Goal: Task Accomplishment & Management: Manage account settings

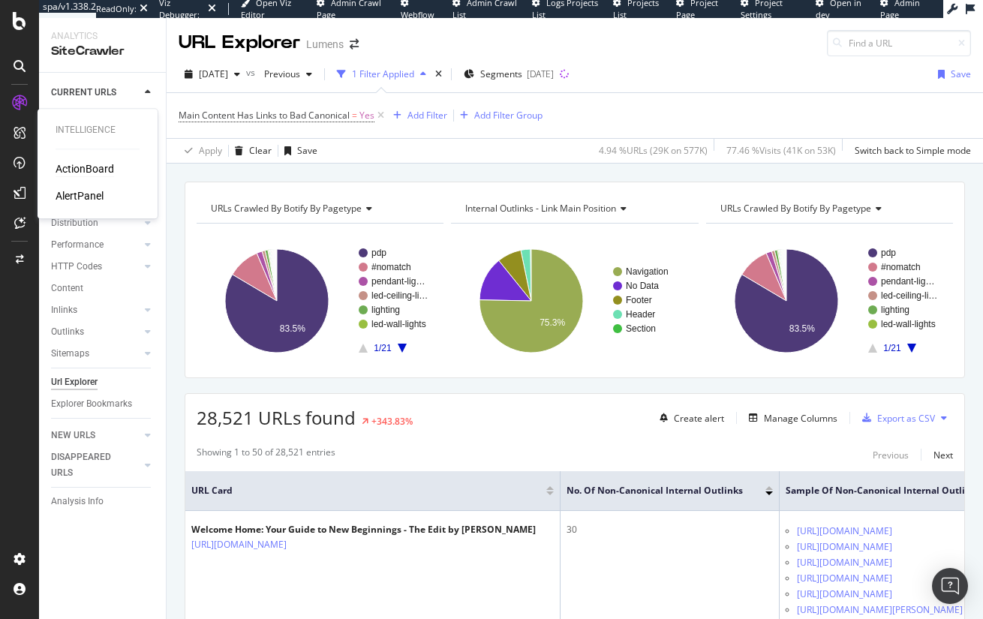
click at [86, 169] on div "ActionBoard" at bounding box center [85, 168] width 59 height 15
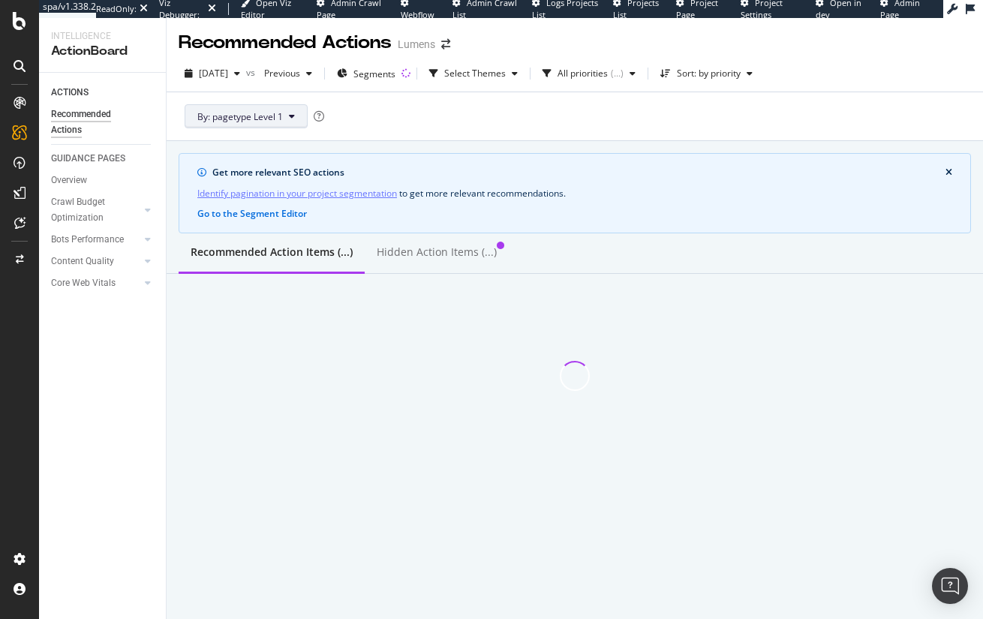
click at [254, 116] on span "By: pagetype Level 1" at bounding box center [240, 116] width 86 height 13
click at [615, 109] on div "By: pagetype Level 1" at bounding box center [575, 116] width 793 height 48
click at [396, 74] on span "Segments" at bounding box center [374, 74] width 42 height 13
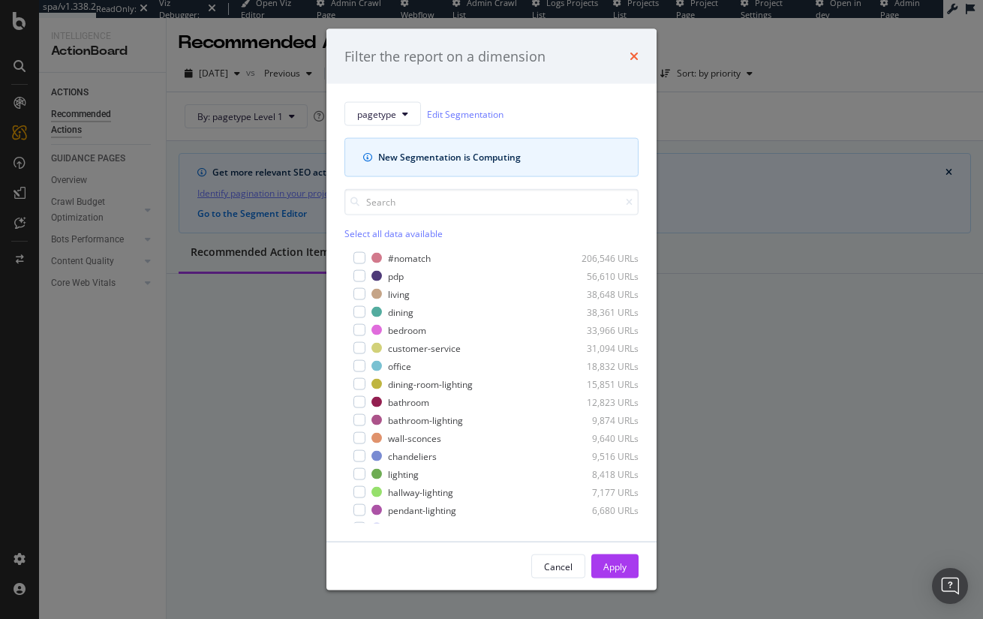
click at [637, 54] on icon "times" at bounding box center [634, 56] width 9 height 12
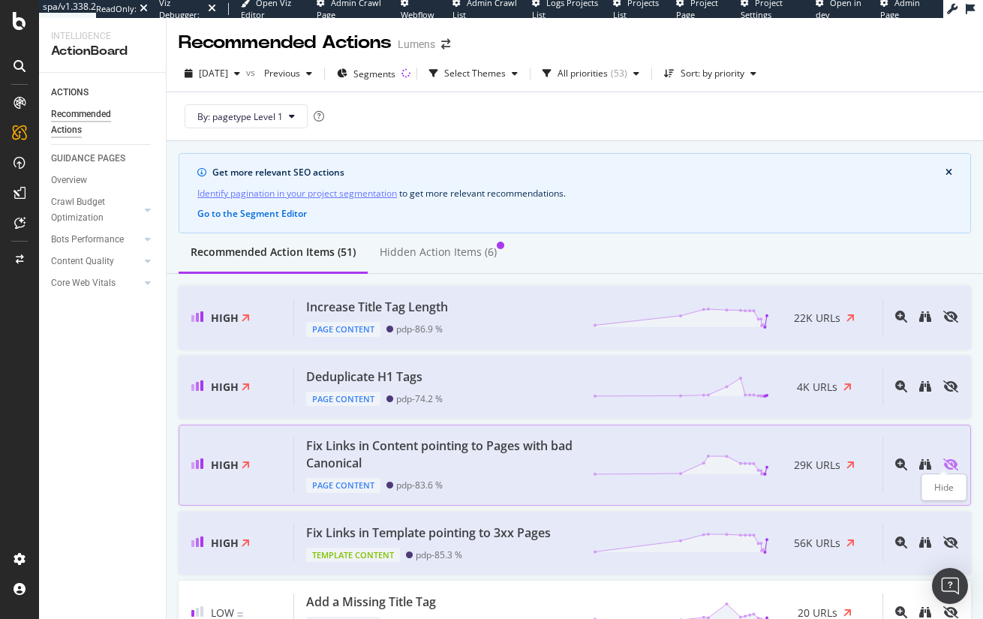
click at [943, 464] on icon "eye-slash" at bounding box center [950, 465] width 15 height 12
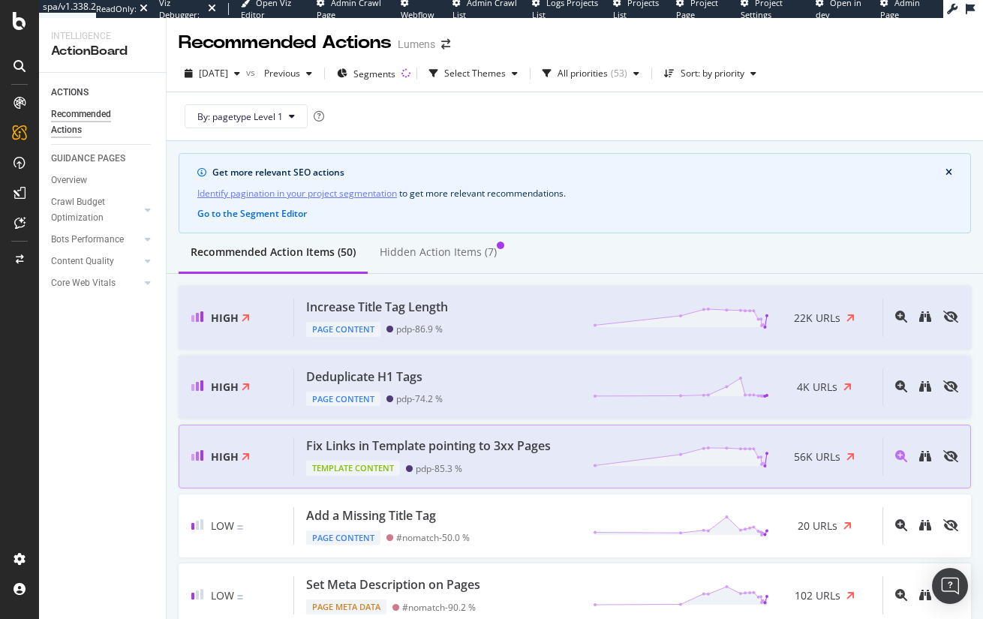
click at [522, 455] on div "Template Content pdp - 85.3 %" at bounding box center [431, 465] width 251 height 21
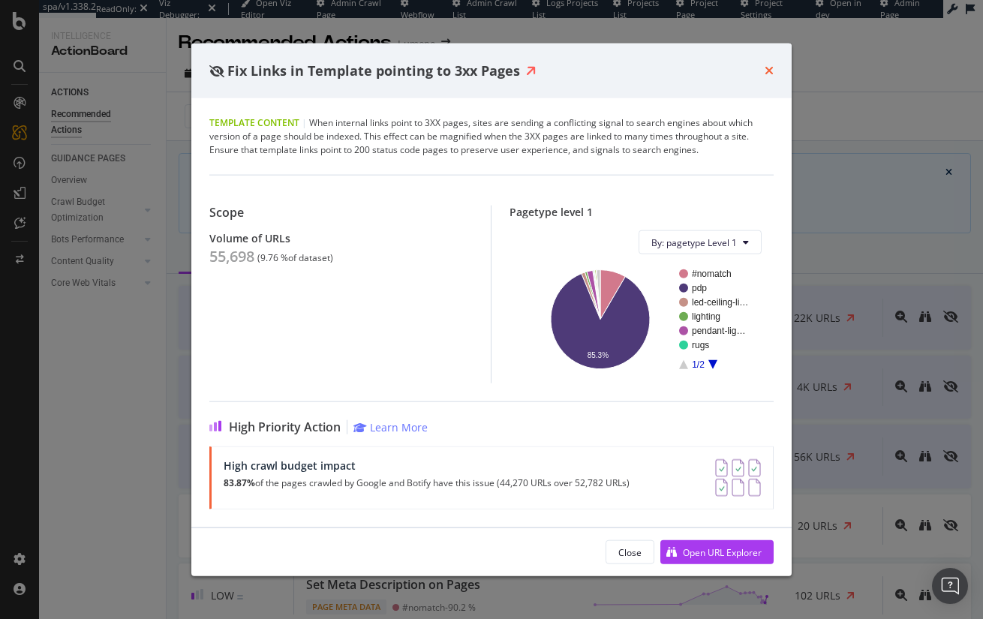
click at [772, 68] on icon "times" at bounding box center [769, 71] width 9 height 12
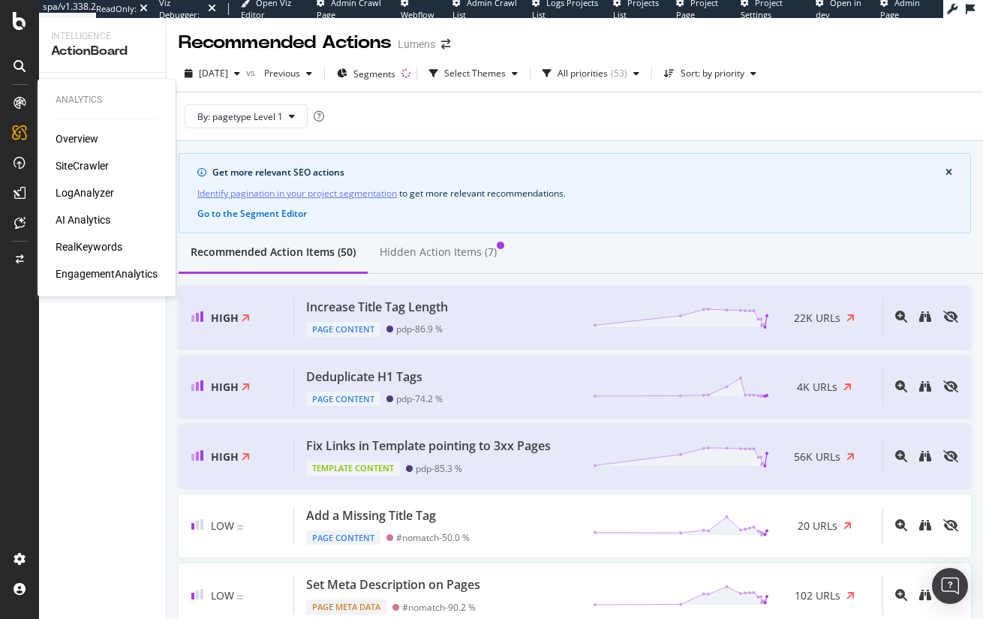
click at [82, 164] on div "SiteCrawler" at bounding box center [82, 165] width 53 height 15
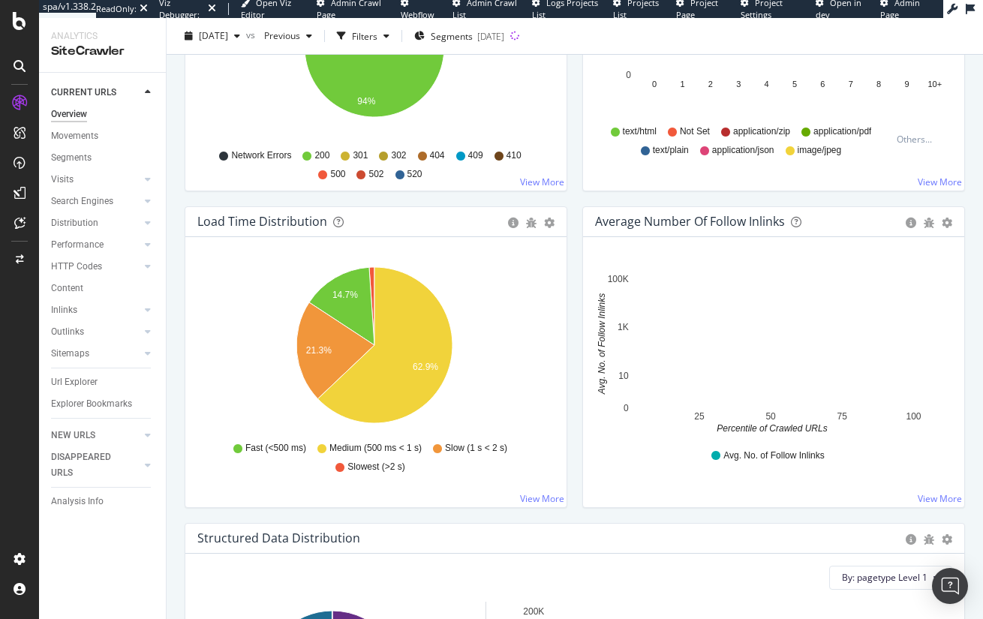
scroll to position [659, 0]
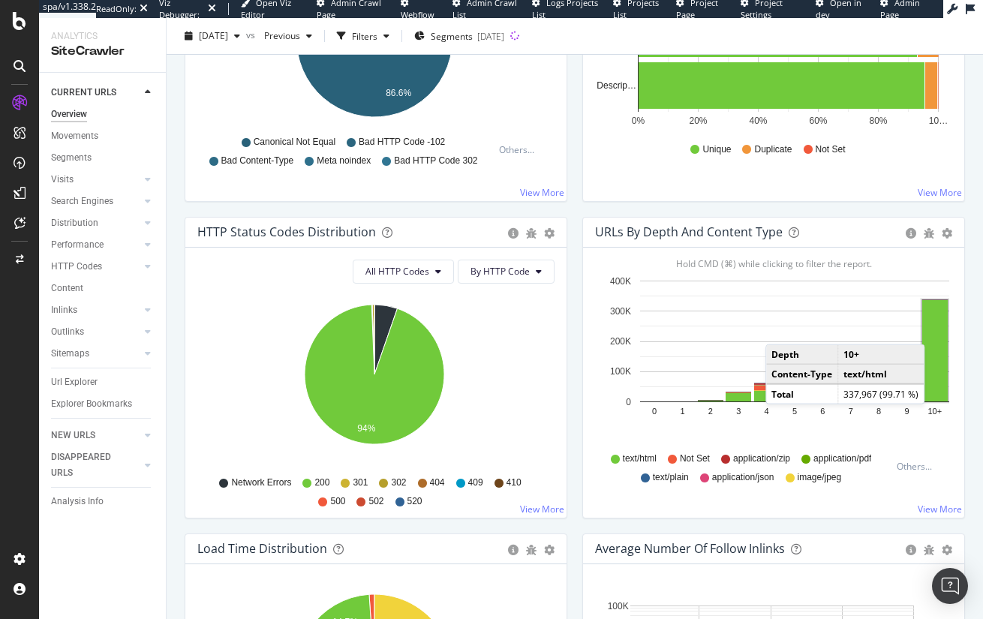
click at [933, 327] on rect "A chart." at bounding box center [935, 350] width 26 height 101
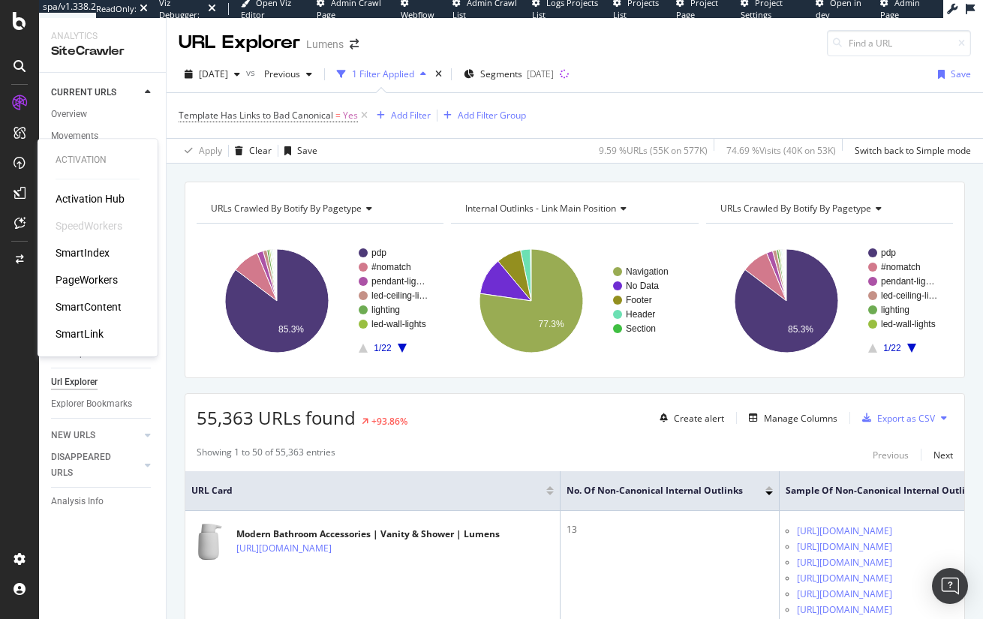
click at [96, 280] on div "PageWorkers" at bounding box center [87, 279] width 62 height 15
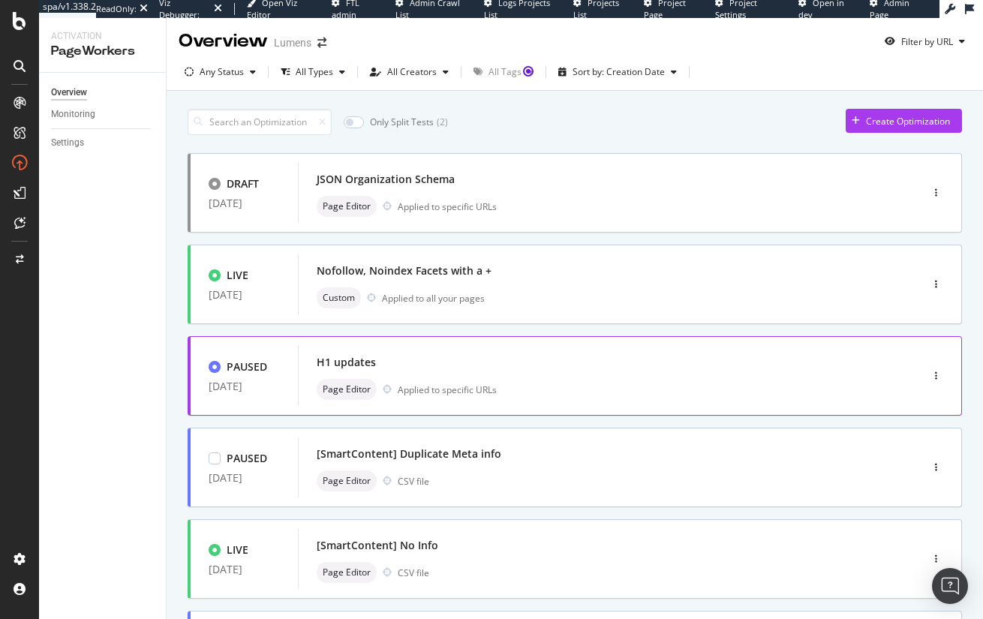
scroll to position [2, 0]
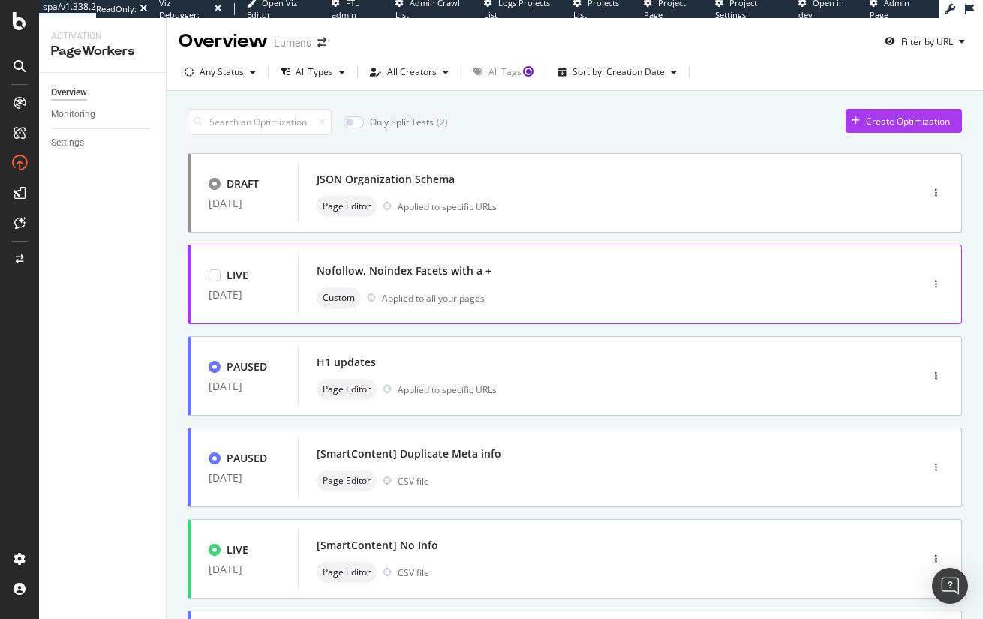
click at [614, 290] on div "Custom Applied to all your pages" at bounding box center [587, 297] width 540 height 21
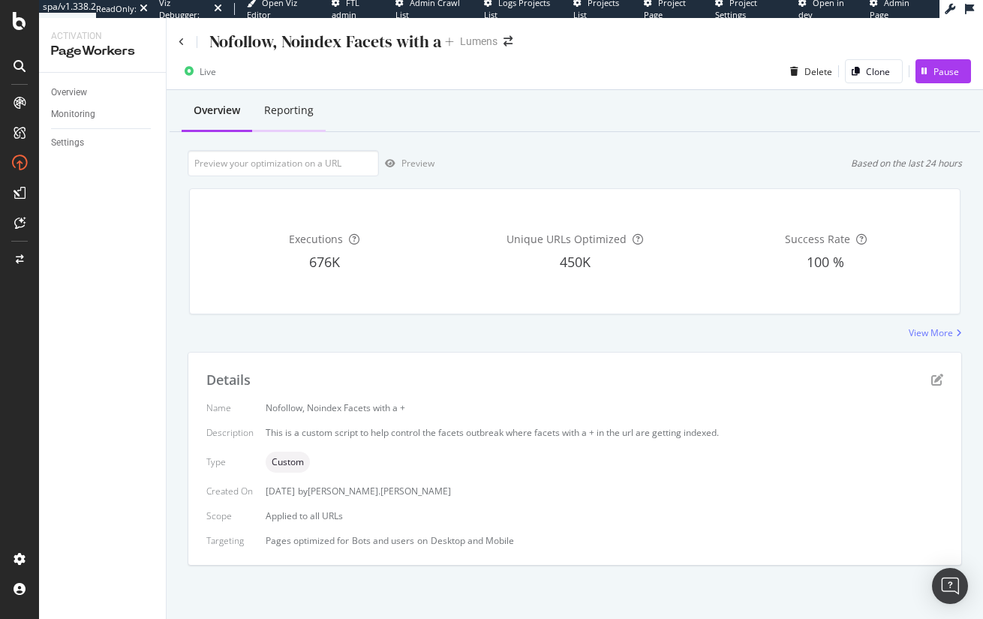
click at [297, 113] on div "Reporting" at bounding box center [289, 110] width 50 height 15
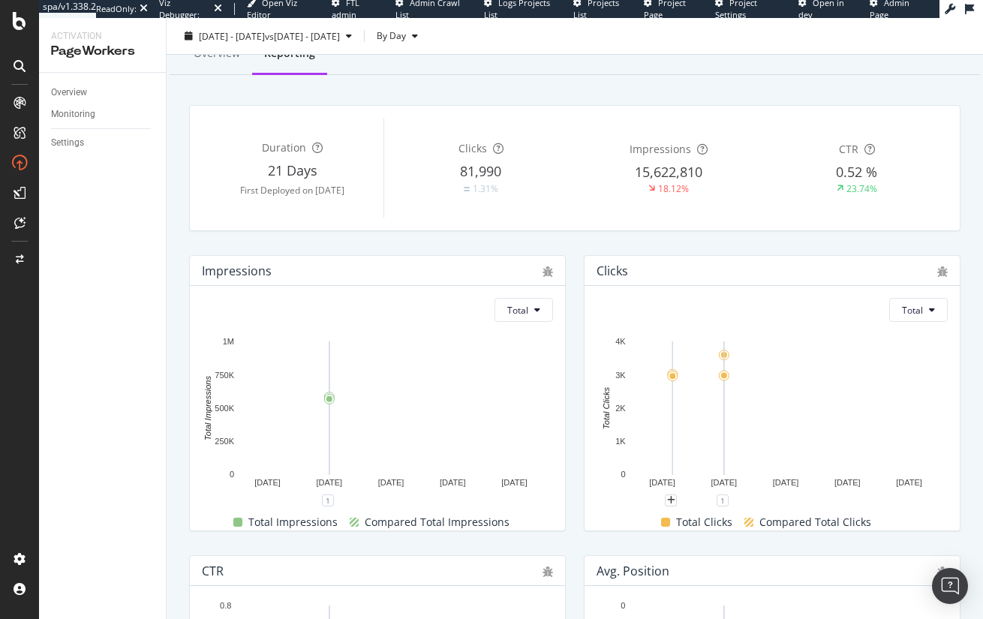
scroll to position [56, 0]
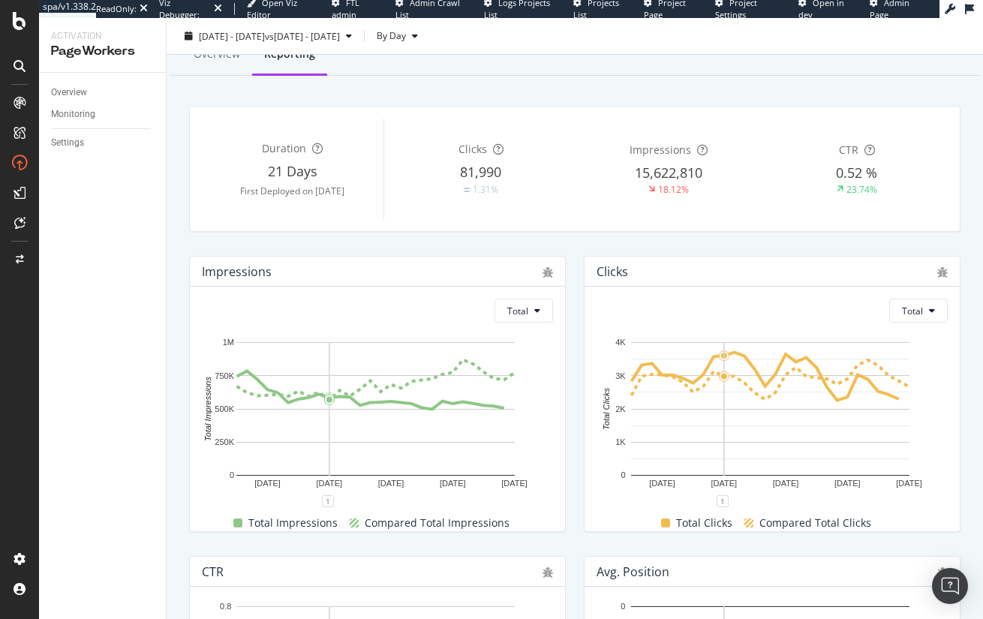
click at [606, 271] on div "Clicks" at bounding box center [613, 271] width 32 height 15
click at [87, 228] on div "CustomReports" at bounding box center [93, 228] width 74 height 15
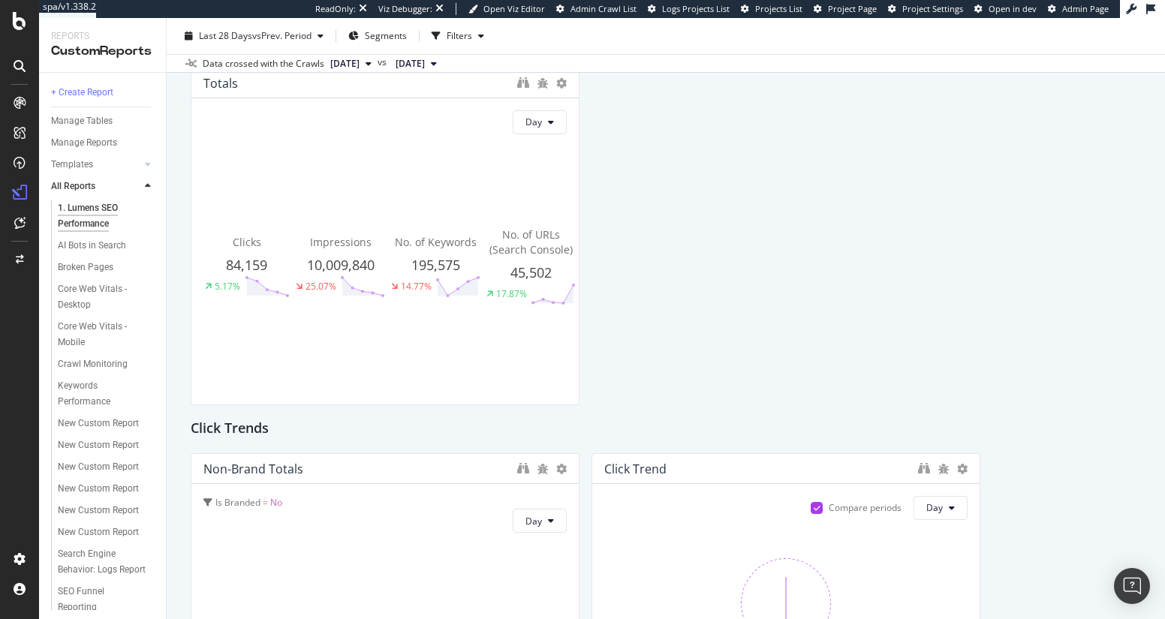
scroll to position [37, 0]
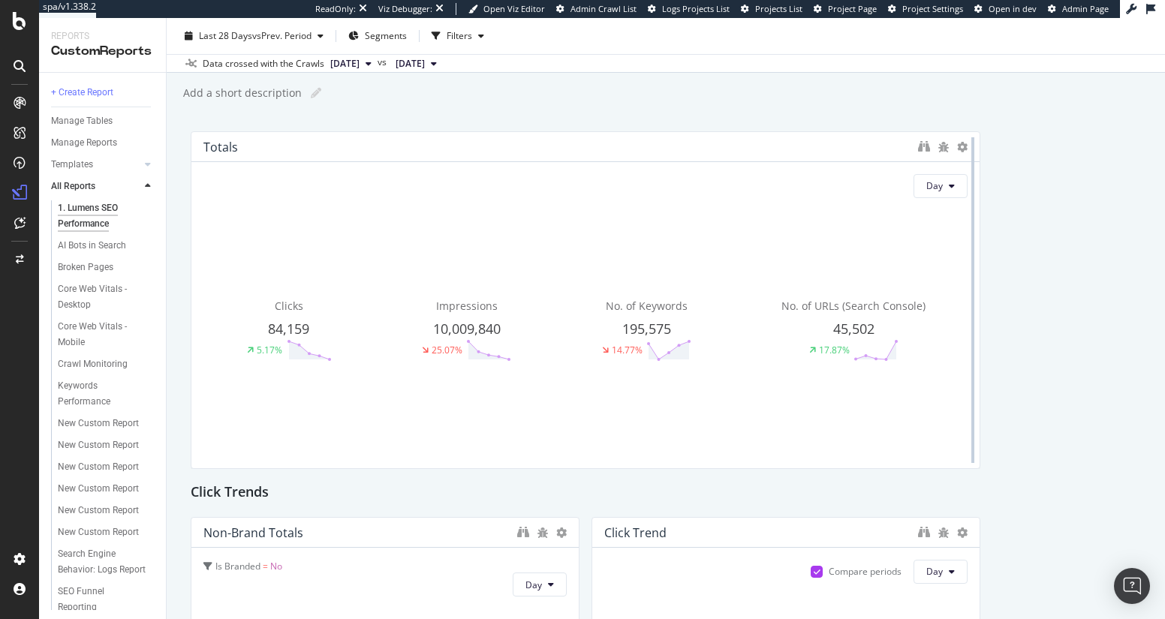
drag, startPoint x: 574, startPoint y: 238, endPoint x: 961, endPoint y: 260, distance: 387.9
click at [965, 260] on div at bounding box center [972, 300] width 15 height 338
click at [85, 245] on div "AI Bots in Search" at bounding box center [92, 246] width 68 height 16
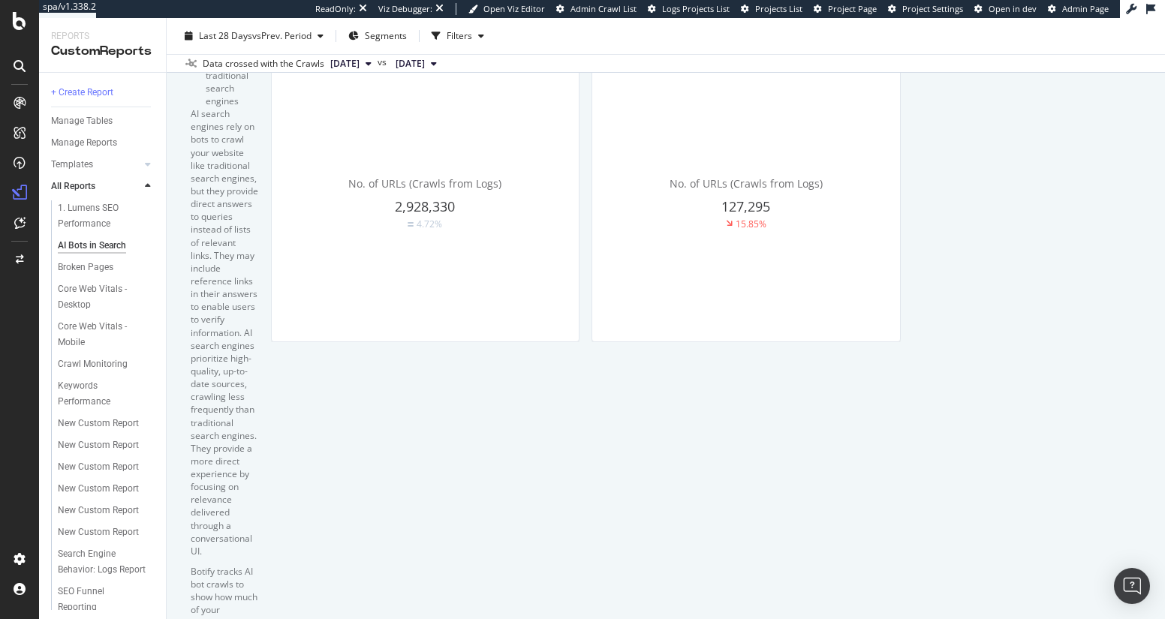
scroll to position [51, 0]
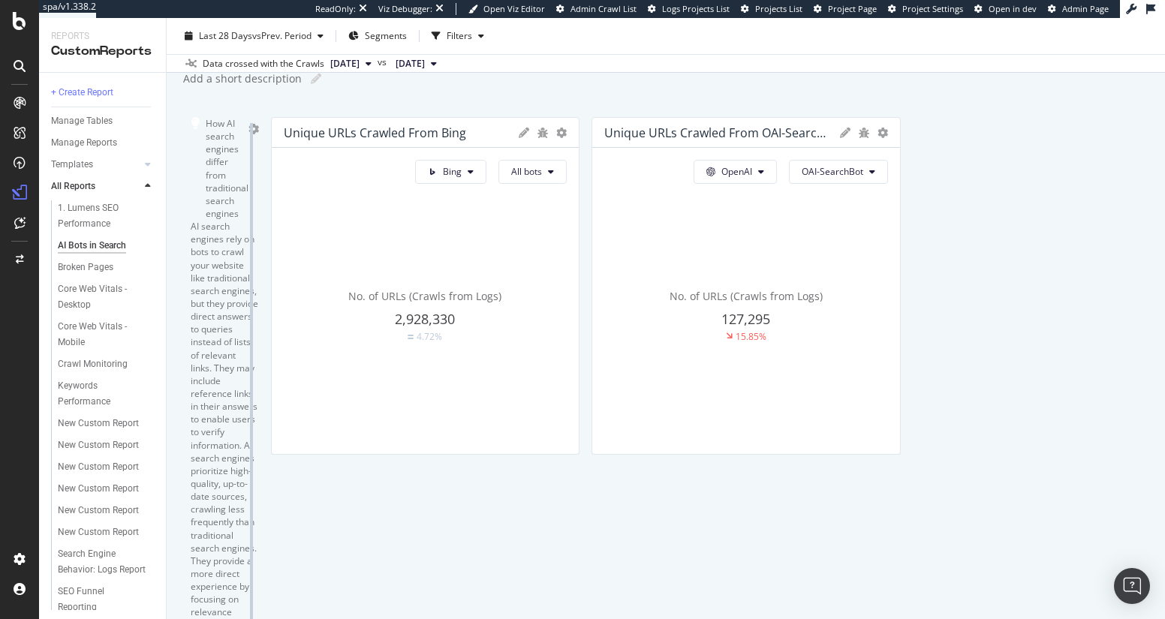
click at [259, 138] on div at bounding box center [251, 475] width 15 height 717
click at [259, 134] on icon "gear" at bounding box center [253, 129] width 11 height 11
click at [220, 147] on div "Delete" at bounding box center [206, 147] width 28 height 13
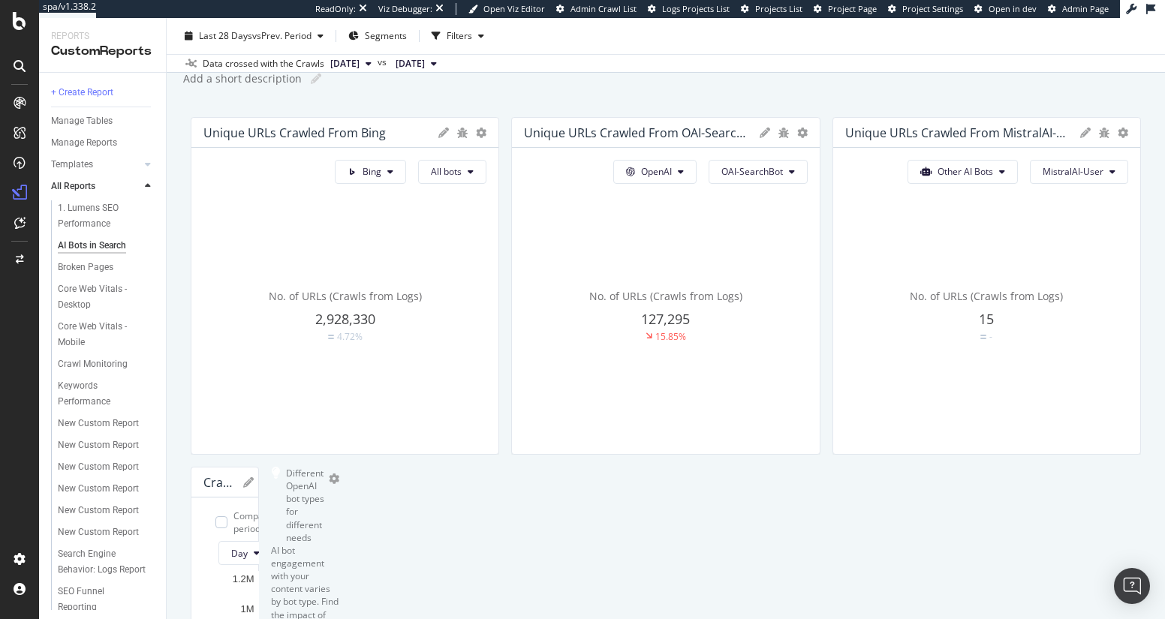
click at [359, 64] on span "[DATE]" at bounding box center [344, 64] width 29 height 14
click at [643, 71] on div "Data crossed with the Crawls 2025 Oct. 3rd vs 2025 Sep. 7th" at bounding box center [666, 63] width 998 height 18
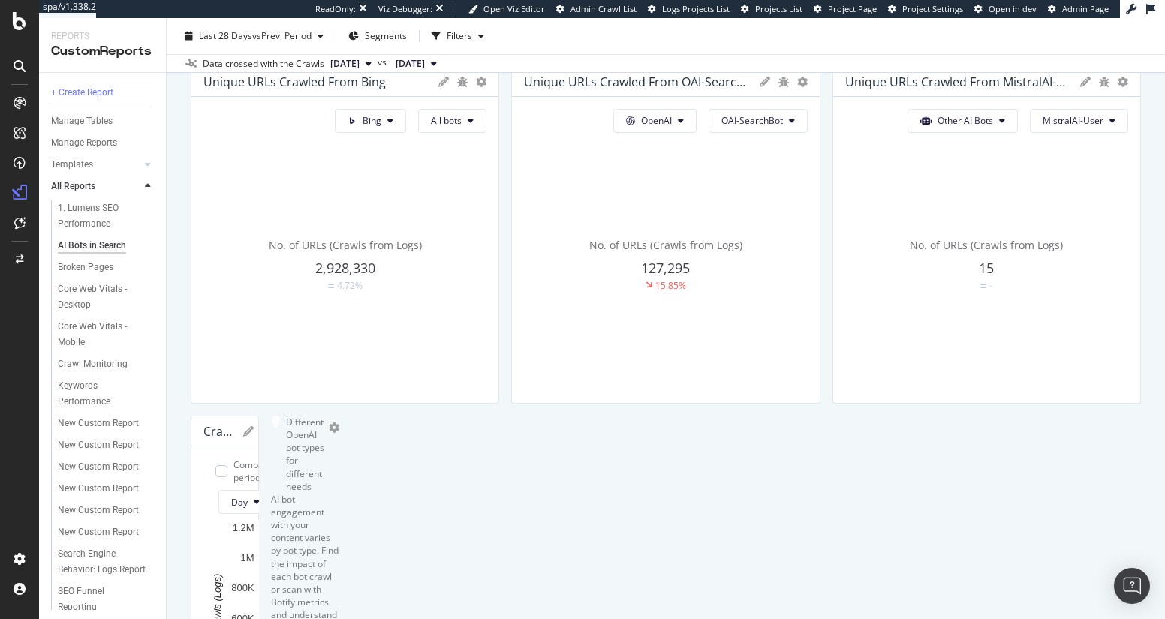
scroll to position [0, 0]
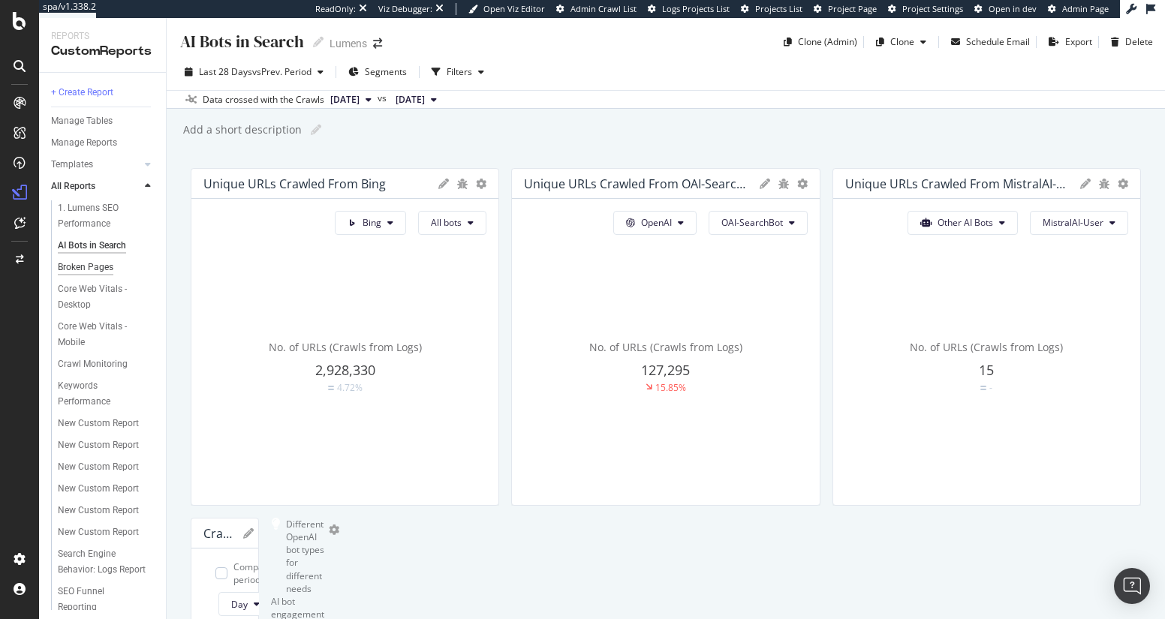
click at [92, 272] on div "Broken Pages" at bounding box center [86, 268] width 56 height 16
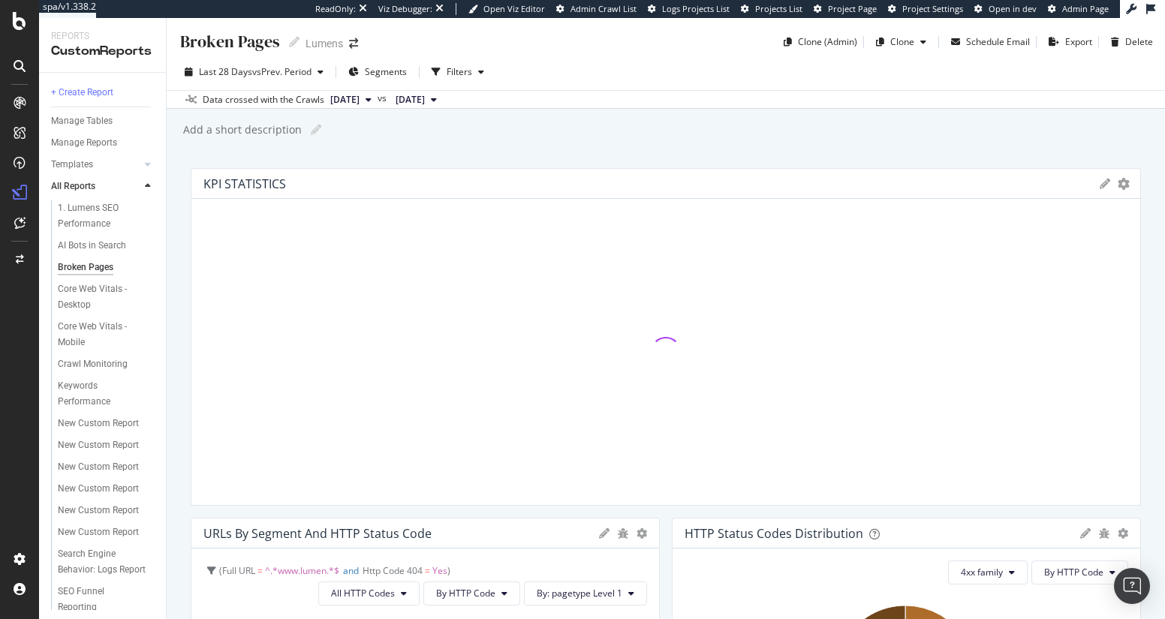
click at [982, 618] on div "Filter Reset Some of your filter's conditions couldn't be applied on this page." at bounding box center [582, 628] width 1165 height 19
click at [7, 618] on icon "close toast" at bounding box center [3, 628] width 7 height 19
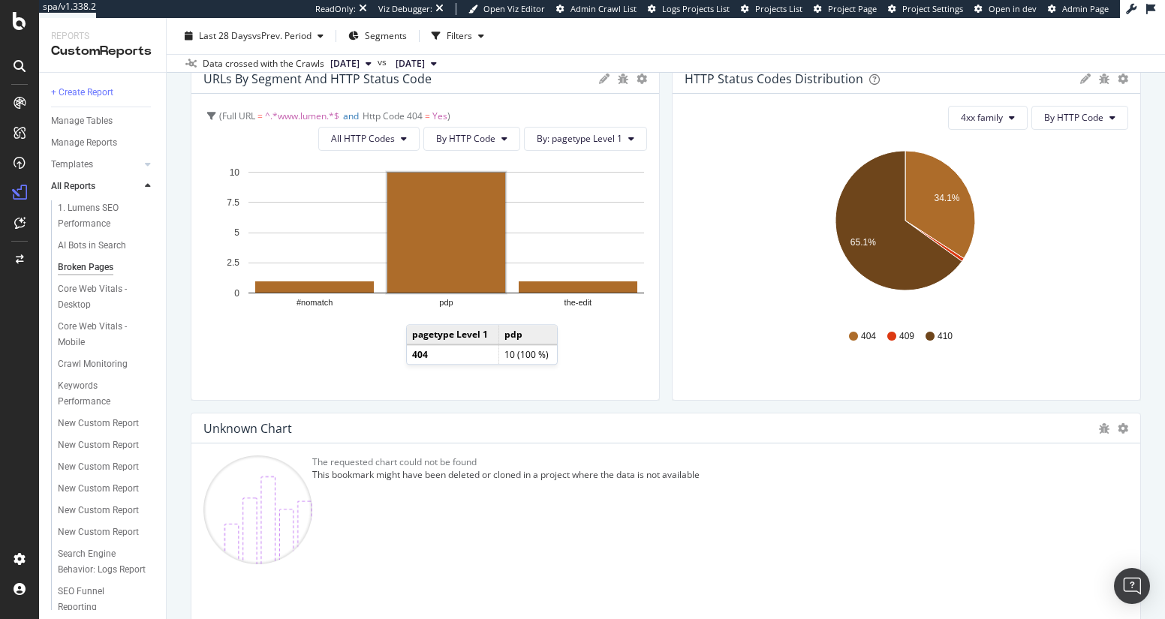
scroll to position [397, 0]
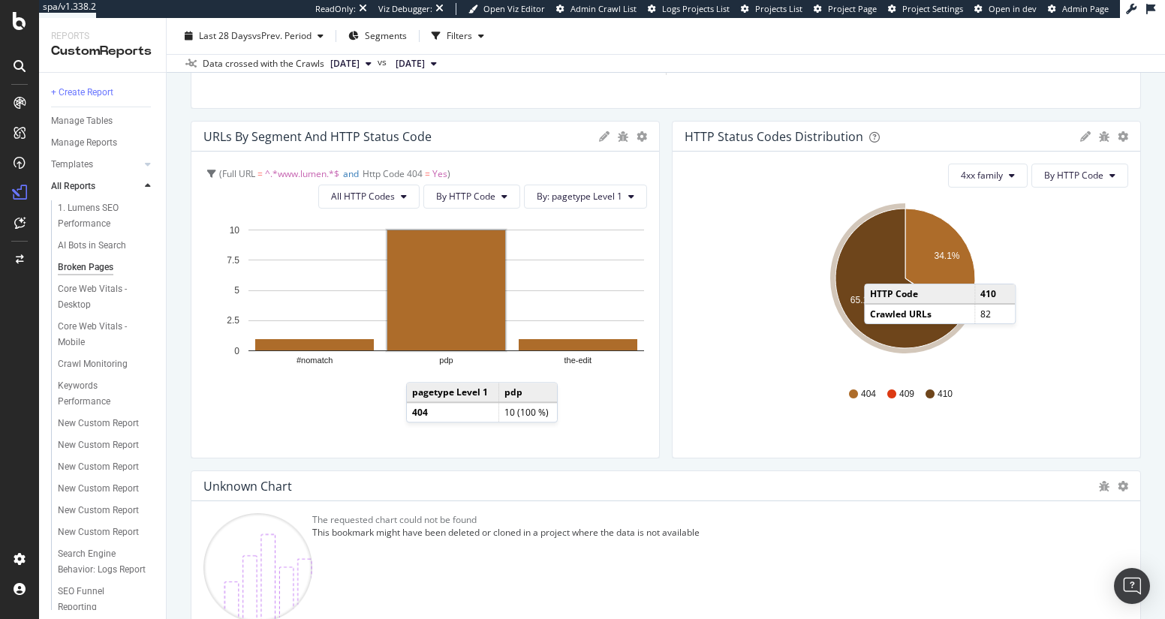
click at [875, 268] on icon "A chart." at bounding box center [898, 279] width 127 height 140
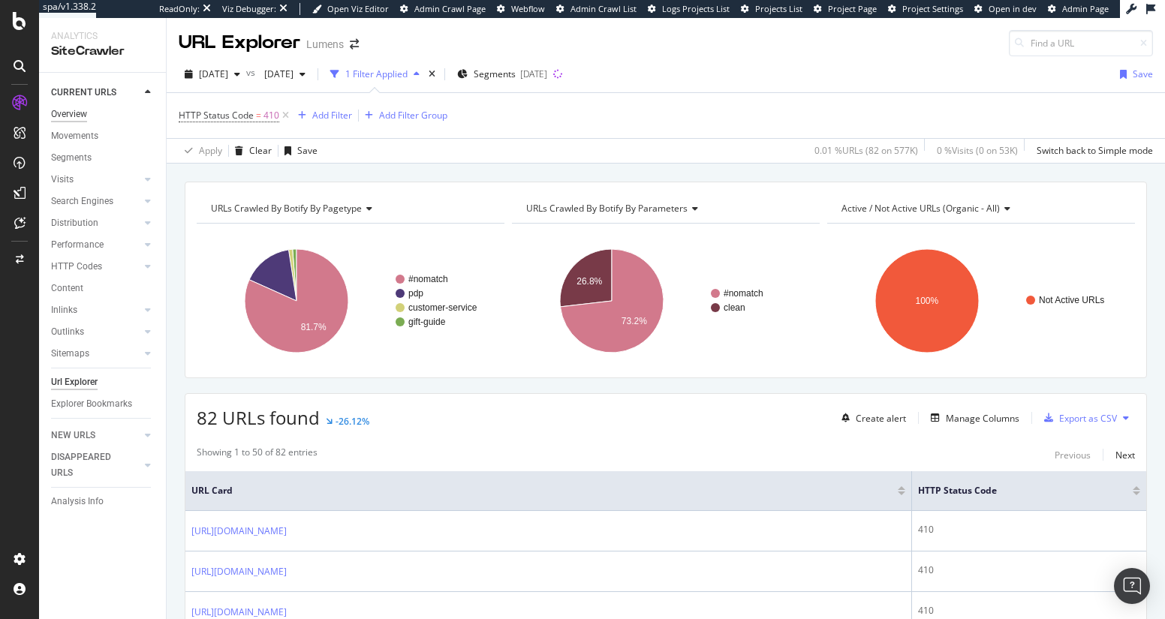
click at [77, 114] on div "Overview" at bounding box center [69, 115] width 36 height 16
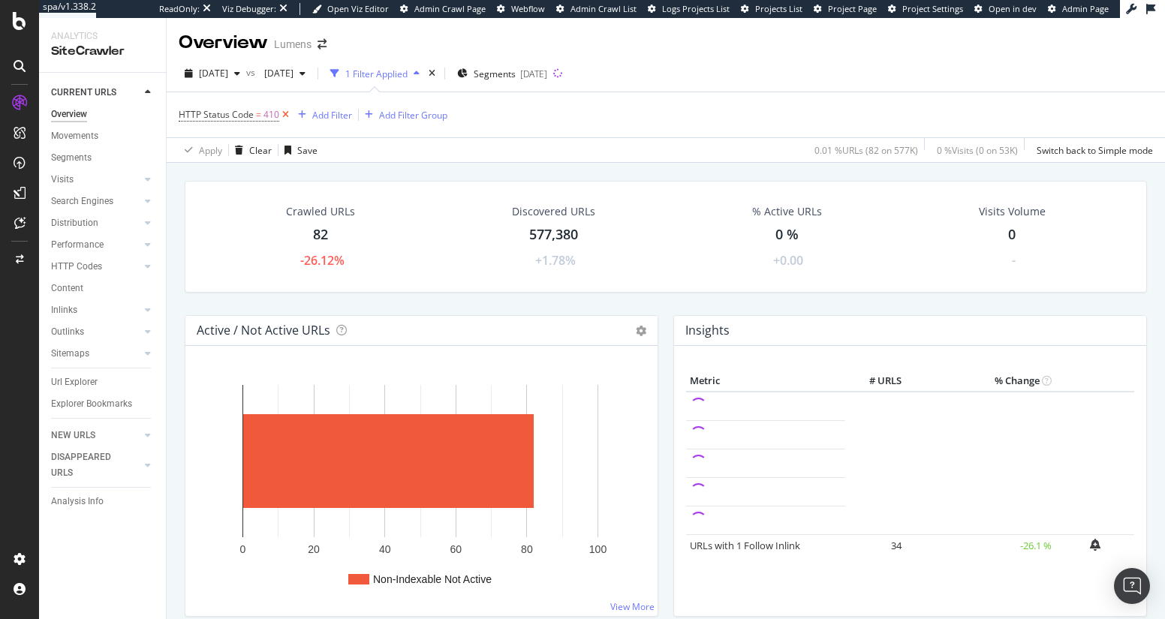
click at [286, 114] on icon at bounding box center [285, 114] width 13 height 15
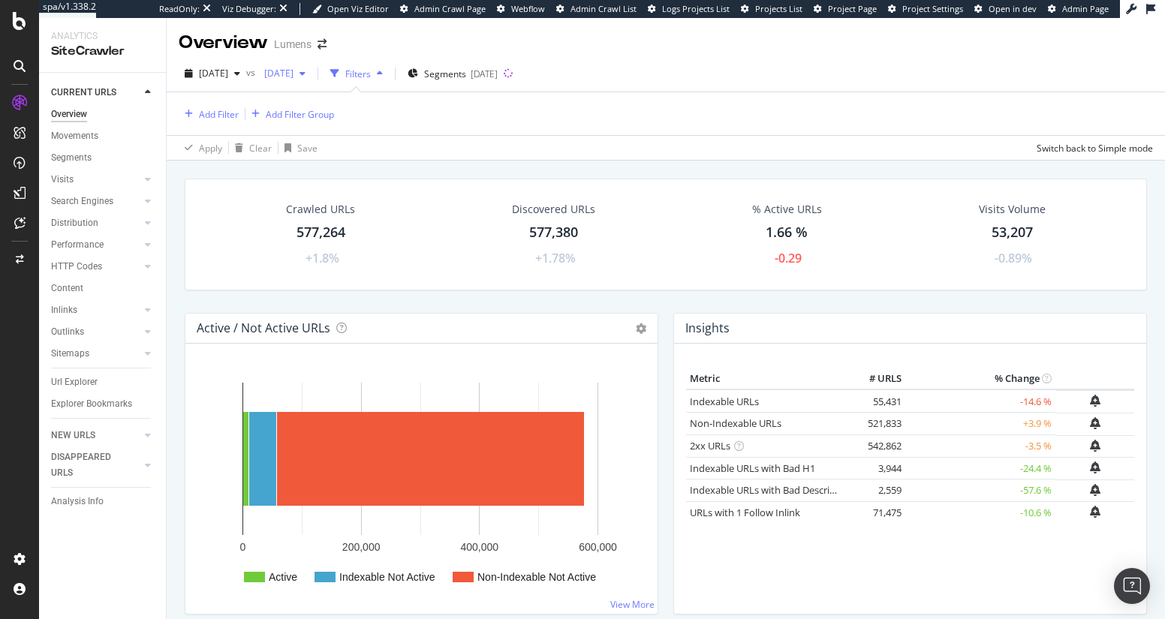
click at [293, 77] on span "[DATE]" at bounding box center [275, 73] width 35 height 13
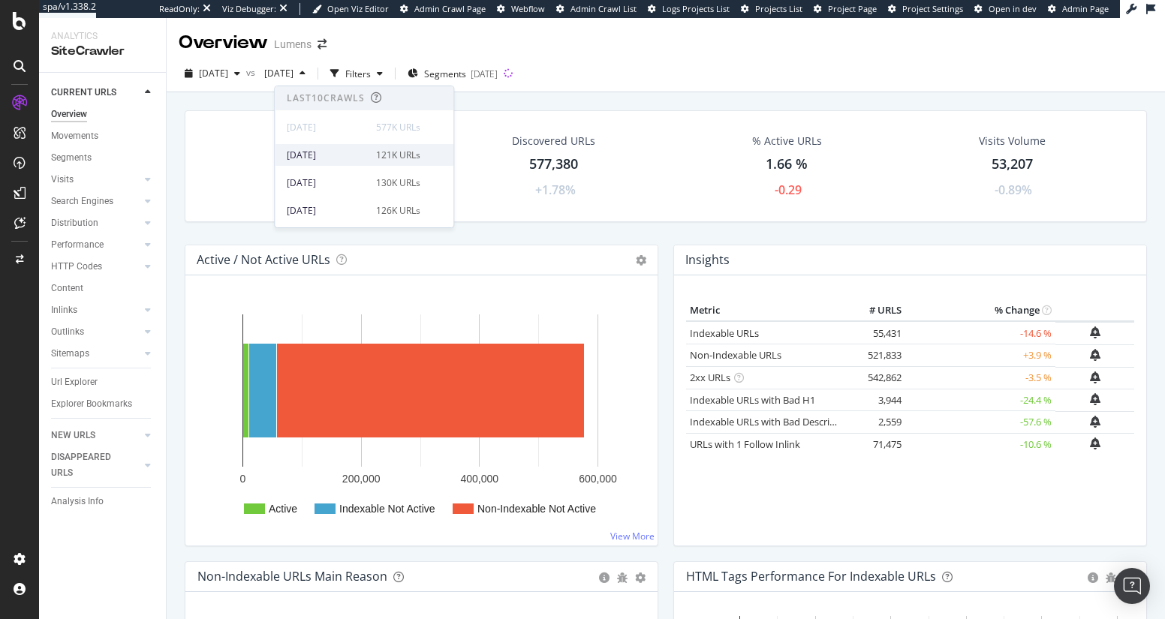
click at [335, 155] on div "[DATE]" at bounding box center [327, 156] width 80 height 14
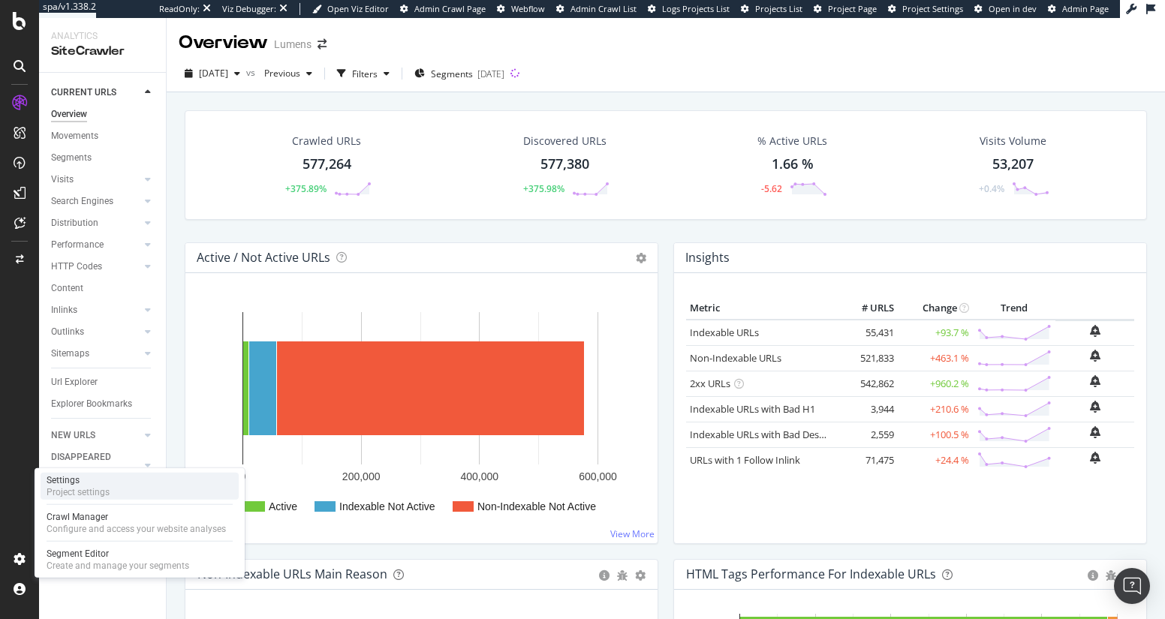
click at [92, 482] on div "Settings" at bounding box center [78, 480] width 63 height 12
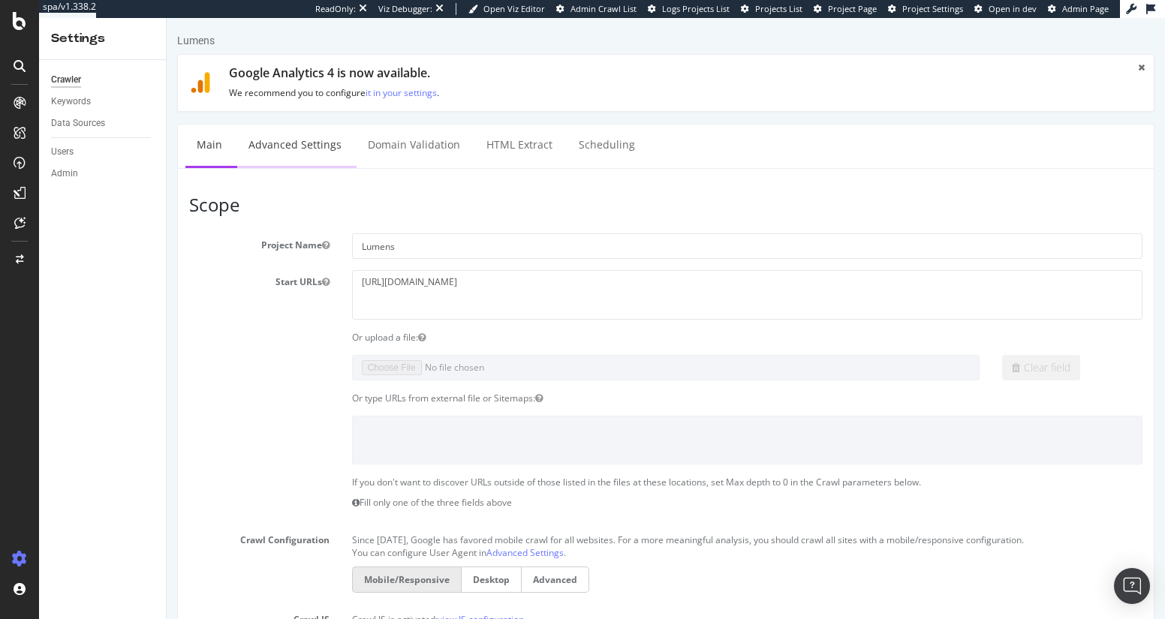
click at [301, 138] on link "Advanced Settings" at bounding box center [295, 145] width 116 height 41
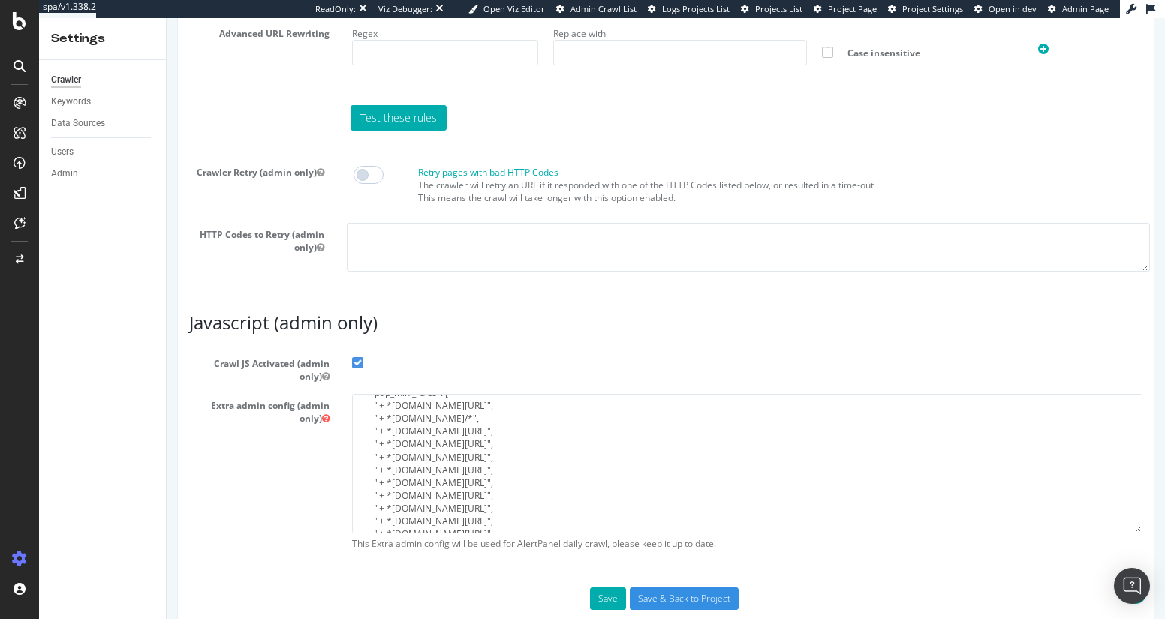
scroll to position [75, 0]
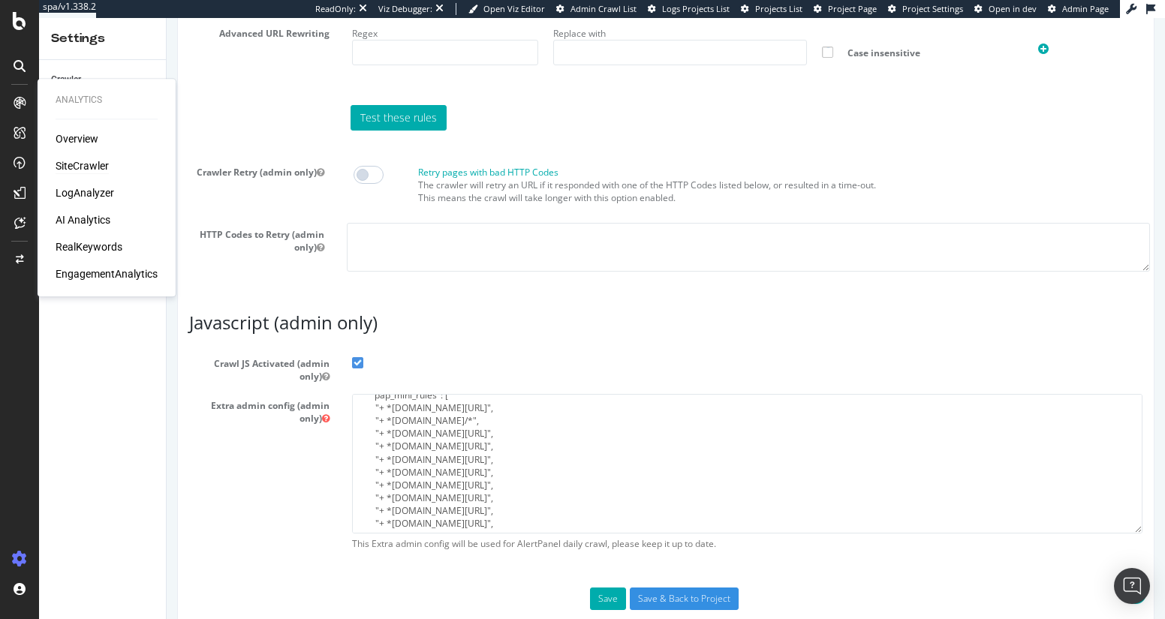
click at [89, 163] on div "SiteCrawler" at bounding box center [82, 165] width 53 height 15
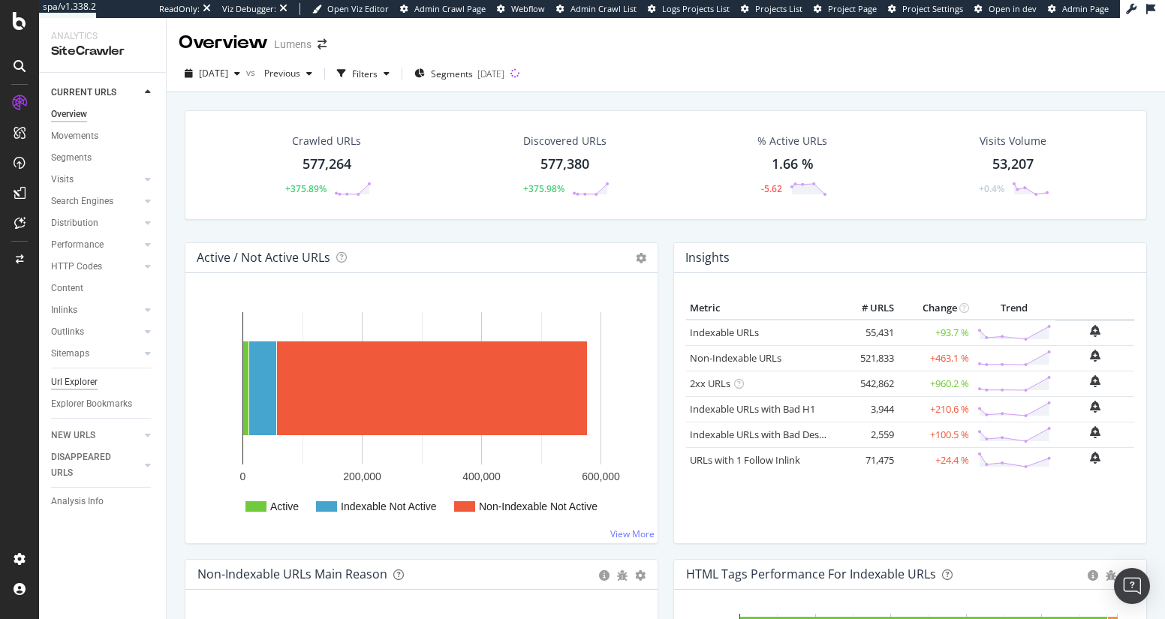
click at [80, 384] on div "Url Explorer" at bounding box center [74, 383] width 47 height 16
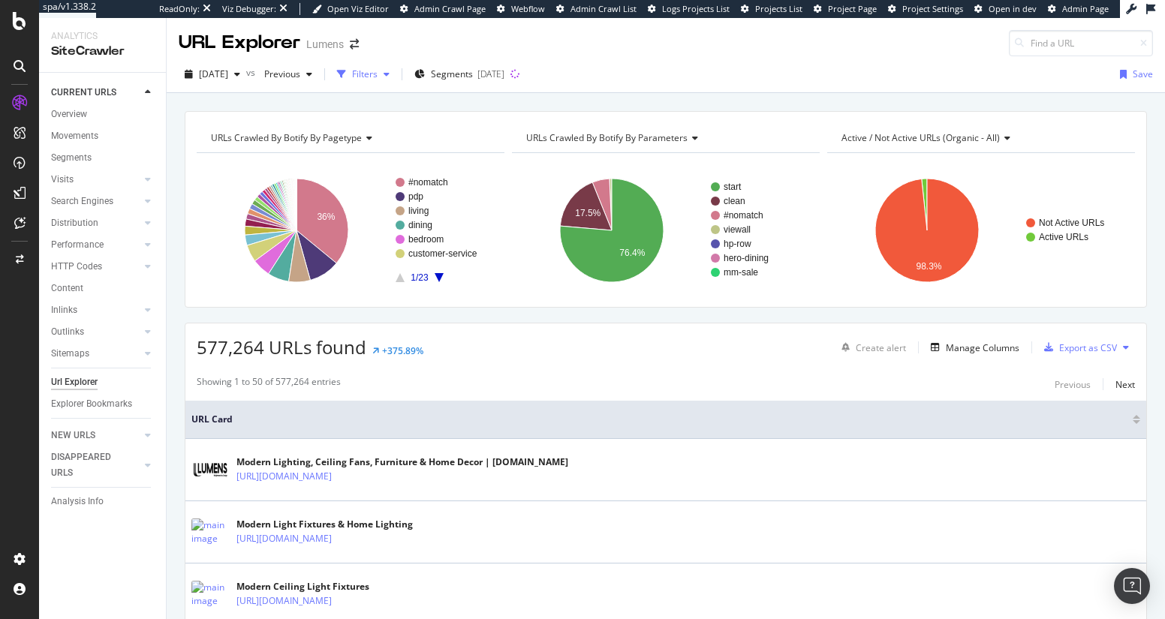
click at [378, 76] on div "Filters" at bounding box center [365, 74] width 26 height 13
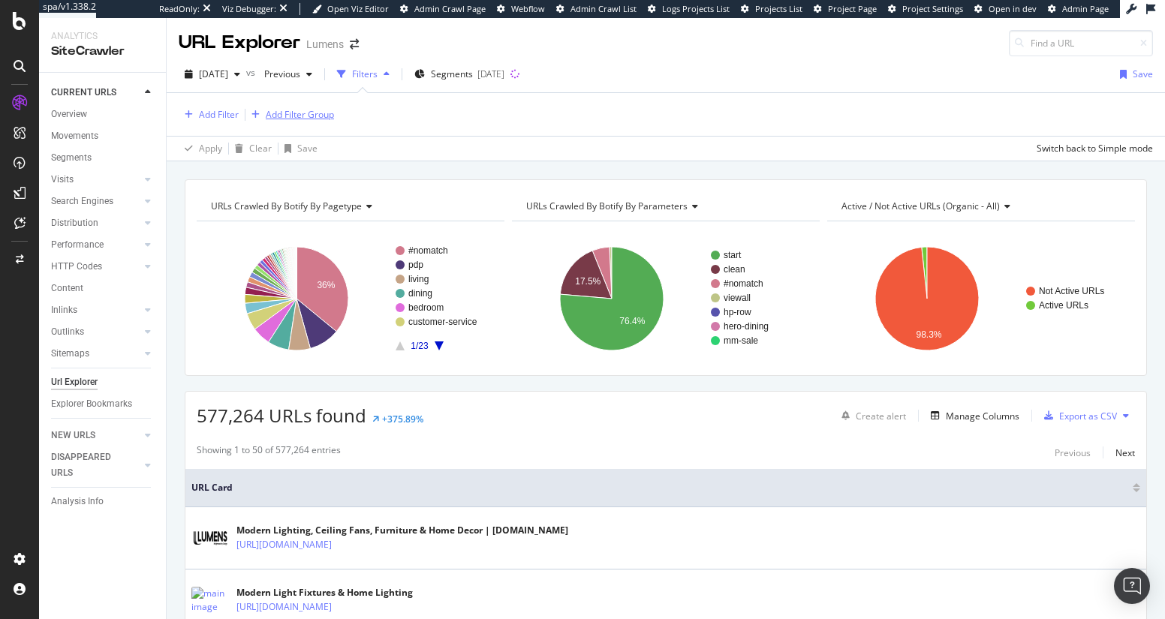
click at [308, 116] on div "Add Filter Group" at bounding box center [300, 114] width 68 height 13
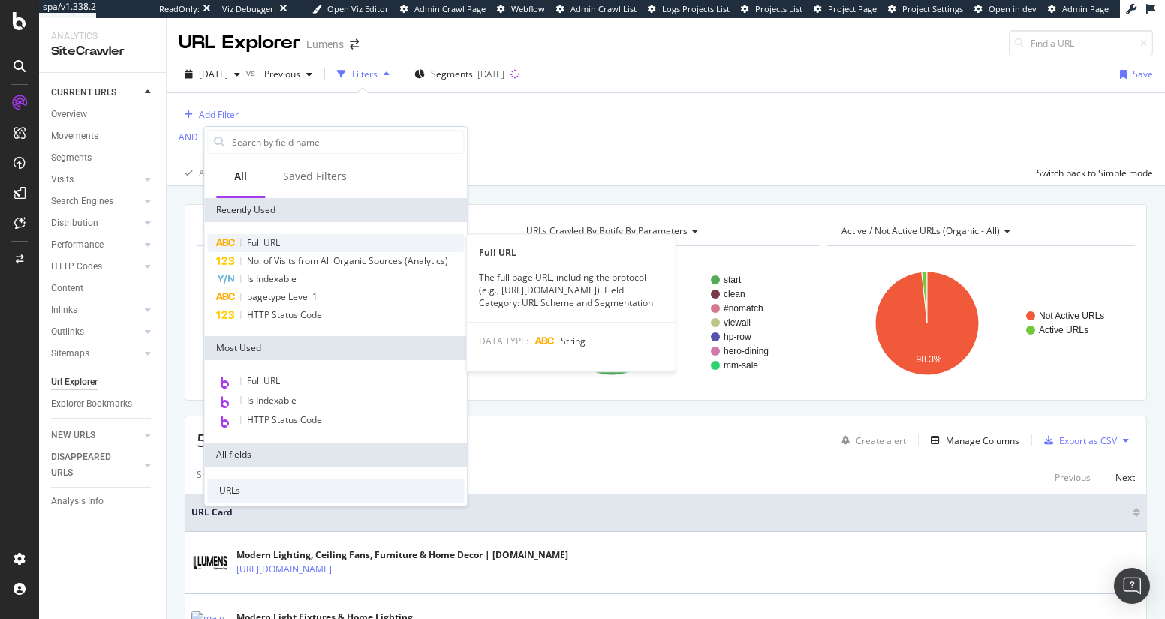
click at [311, 239] on div "Full URL" at bounding box center [335, 243] width 257 height 18
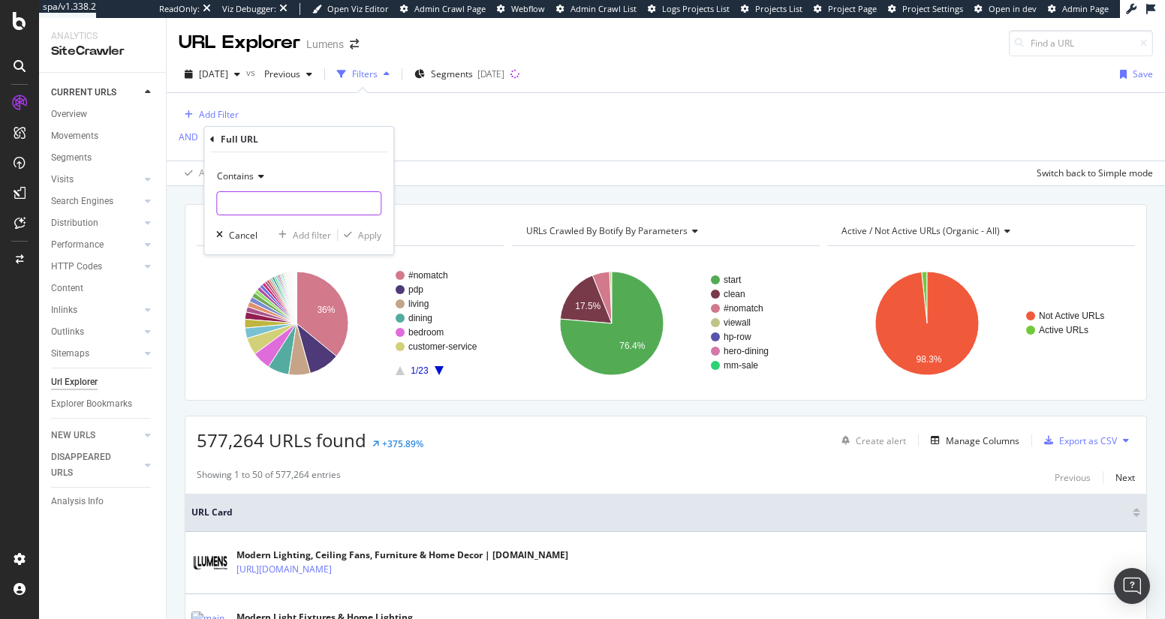
click at [269, 202] on input "text" at bounding box center [299, 203] width 164 height 24
type input "*+*+*"
click at [375, 236] on div "Apply" at bounding box center [369, 235] width 23 height 13
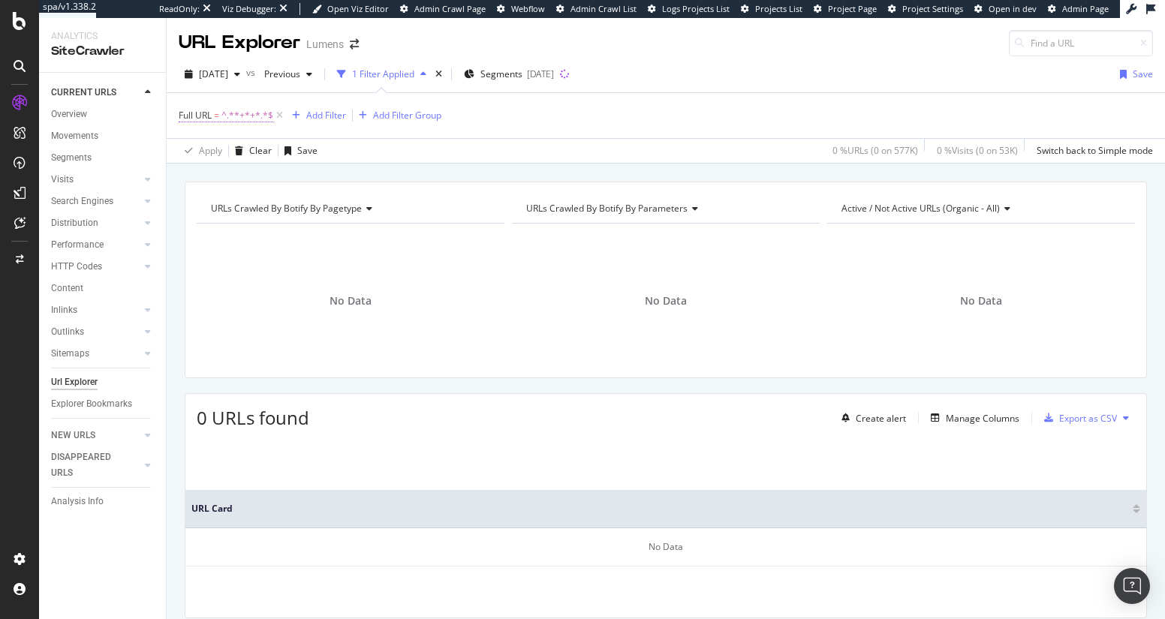
click at [251, 114] on span "^.**+*+*.*$" at bounding box center [247, 115] width 52 height 21
click at [211, 175] on input "*+*+*" at bounding box center [263, 177] width 142 height 24
type input "*"
type input "+"
click at [327, 206] on div "button" at bounding box center [323, 208] width 20 height 9
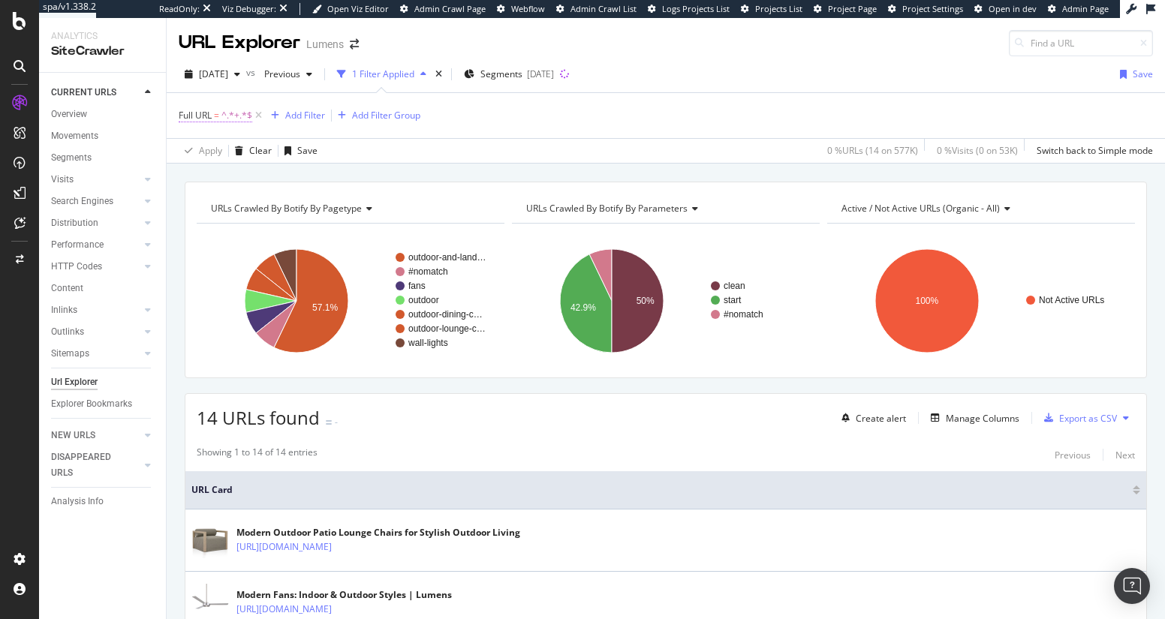
click at [239, 116] on span "^.*+.*$" at bounding box center [236, 115] width 31 height 21
drag, startPoint x: 253, startPoint y: 173, endPoint x: 166, endPoint y: 170, distance: 87.1
click at [166, 170] on body "spa/v1.338.2 ReadOnly: Viz Debugger: Open Viz Editor Admin Crawl Page Webflow A…" at bounding box center [582, 309] width 1165 height 619
drag, startPoint x: 223, startPoint y: 177, endPoint x: 167, endPoint y: 174, distance: 55.6
click at [167, 174] on body "spa/v1.338.2 ReadOnly: Viz Debugger: Open Viz Editor Admin Crawl Page Webflow A…" at bounding box center [582, 309] width 1165 height 619
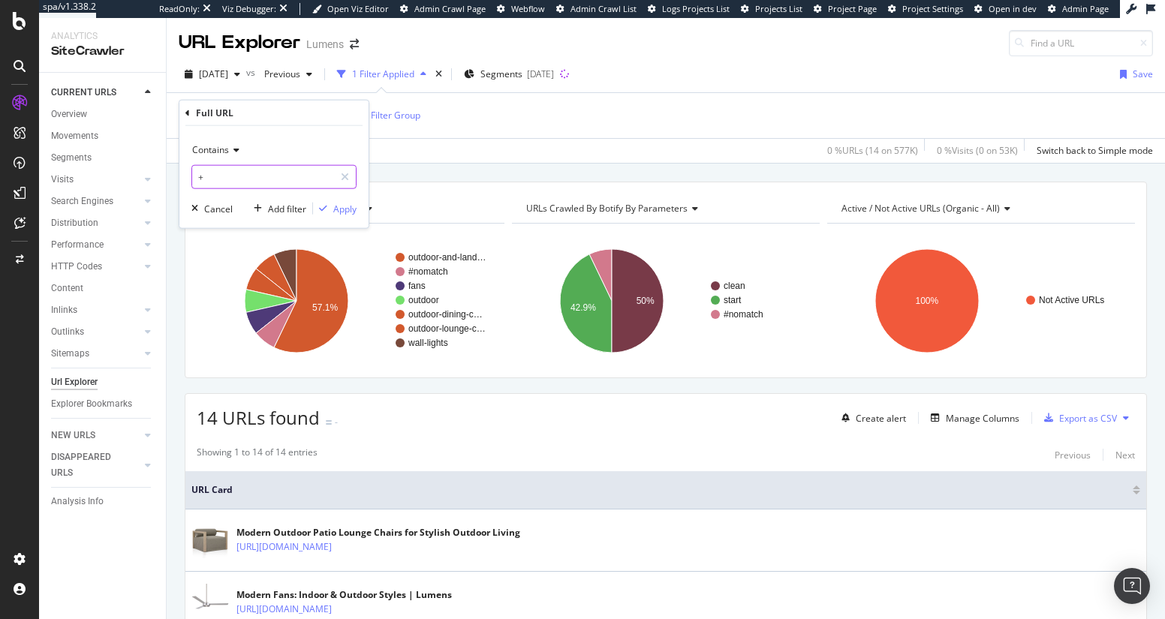
click at [208, 177] on input "+" at bounding box center [263, 177] width 142 height 24
paste input "[URL][DOMAIN_NAME]"
type input "[URL][DOMAIN_NAME]"
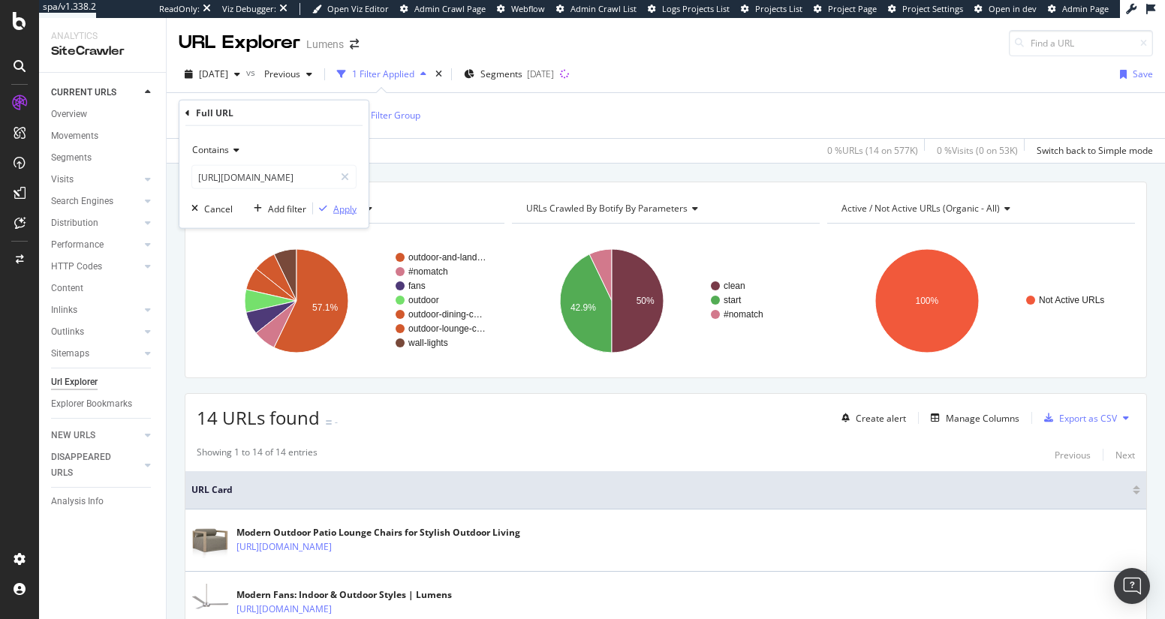
click at [344, 209] on div "Apply" at bounding box center [344, 208] width 23 height 13
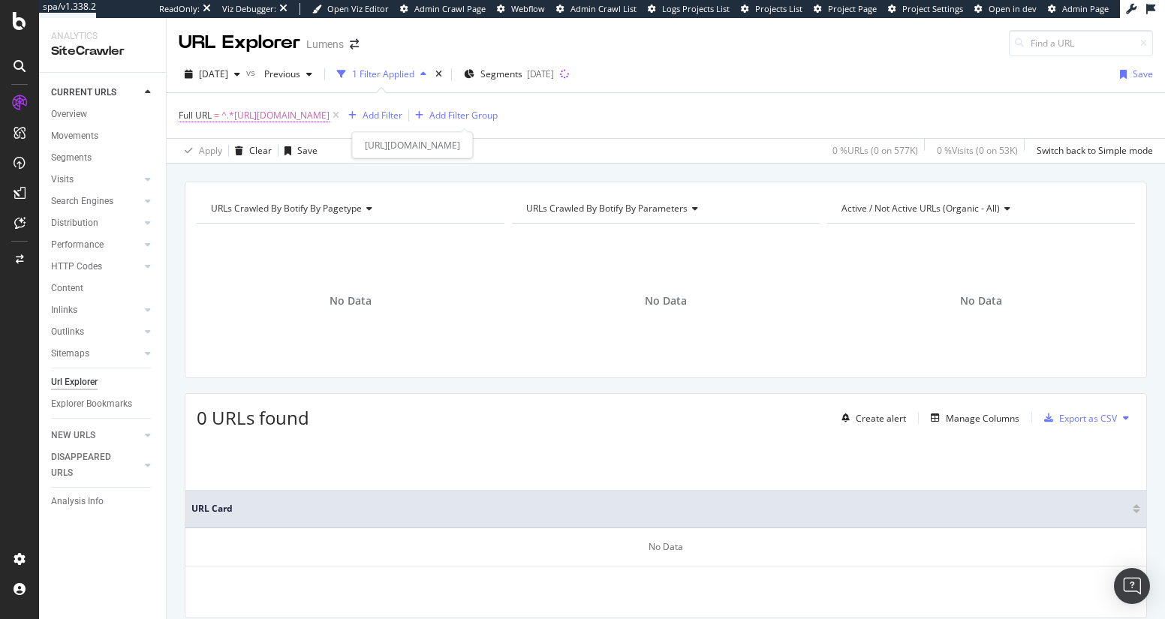
click at [329, 118] on span "^.*[URL][DOMAIN_NAME]" at bounding box center [275, 115] width 108 height 21
click at [296, 173] on input "[URL][DOMAIN_NAME]" at bounding box center [263, 177] width 142 height 24
click at [302, 176] on input "[URL][DOMAIN_NAME]" at bounding box center [263, 177] width 142 height 24
drag, startPoint x: 293, startPoint y: 177, endPoint x: 196, endPoint y: 179, distance: 97.6
click at [196, 179] on input "[URL][DOMAIN_NAME]" at bounding box center [263, 177] width 142 height 24
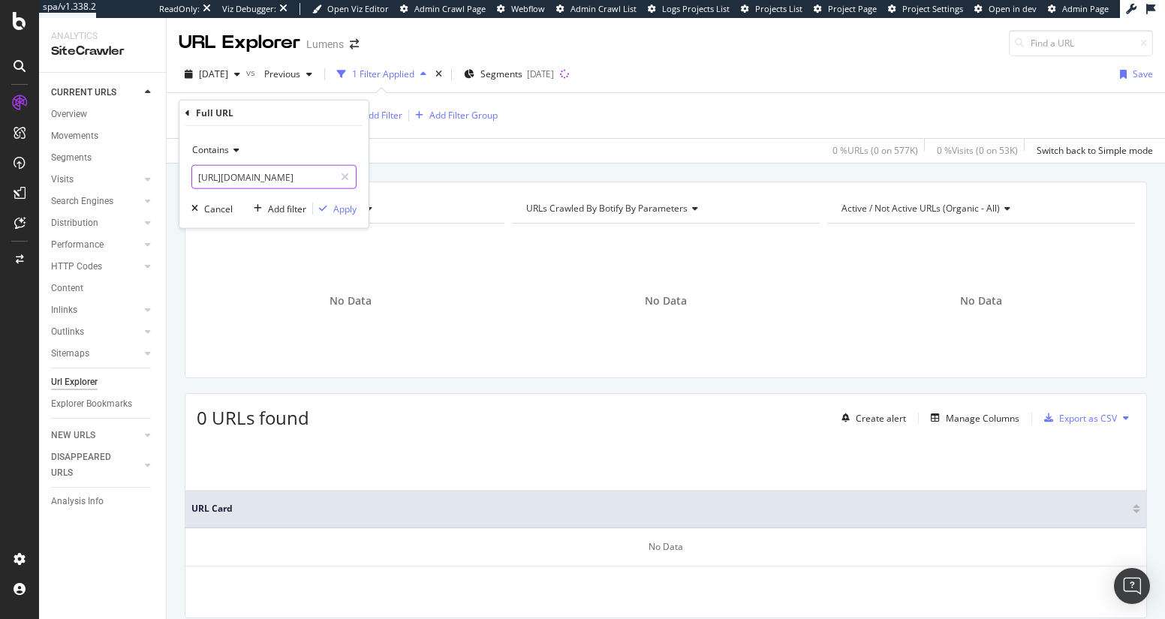
drag, startPoint x: 231, startPoint y: 179, endPoint x: 186, endPoint y: 179, distance: 45.0
click at [186, 179] on div "Contains [URL][DOMAIN_NAME] Cancel Add filter Apply" at bounding box center [273, 177] width 189 height 102
drag, startPoint x: 242, startPoint y: 178, endPoint x: 191, endPoint y: 178, distance: 50.3
click at [192, 178] on input "[URL][DOMAIN_NAME]" at bounding box center [263, 177] width 142 height 24
click at [289, 178] on input "[URL][DOMAIN_NAME]" at bounding box center [263, 177] width 142 height 24
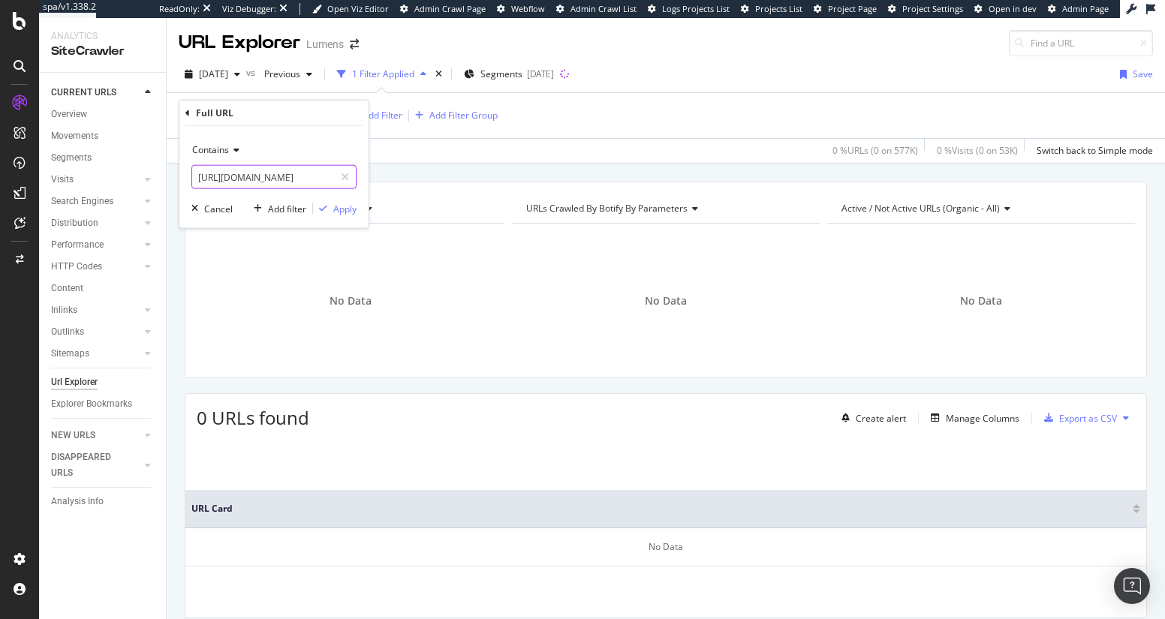
scroll to position [0, 1133]
drag, startPoint x: 260, startPoint y: 176, endPoint x: 447, endPoint y: 179, distance: 186.9
click at [447, 179] on body "spa/v1.338.2 ReadOnly: Viz Debugger: Open Viz Editor Admin Crawl Page Webflow A…" at bounding box center [582, 309] width 1165 height 619
type input "[URL][DOMAIN_NAME]"
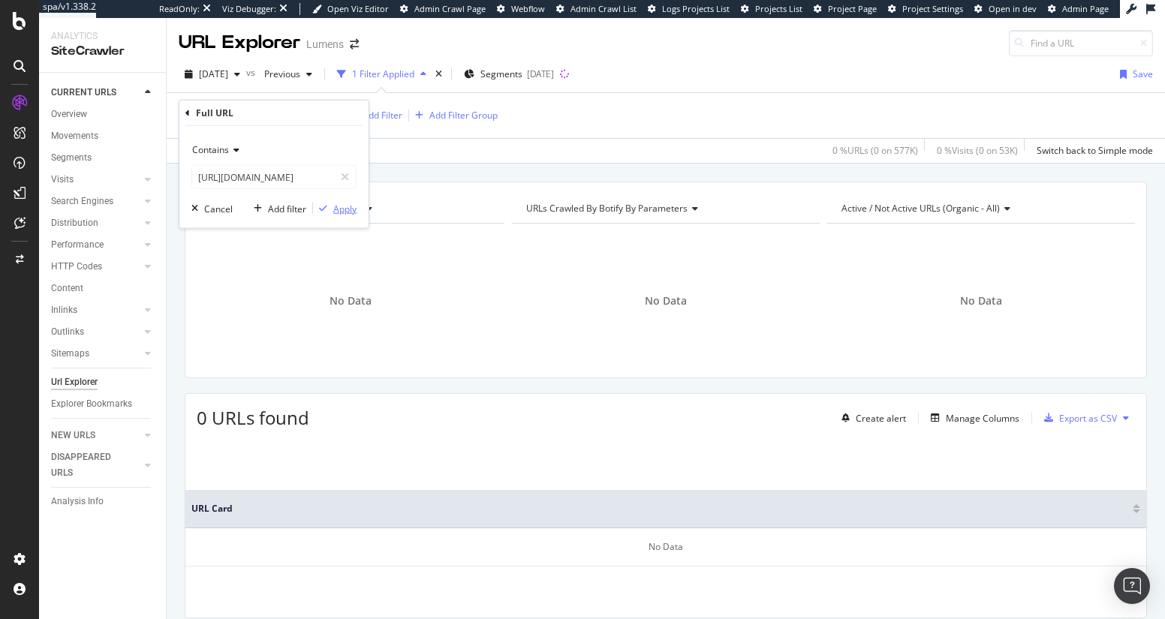
scroll to position [0, 0]
click at [345, 208] on div "Apply" at bounding box center [344, 208] width 23 height 13
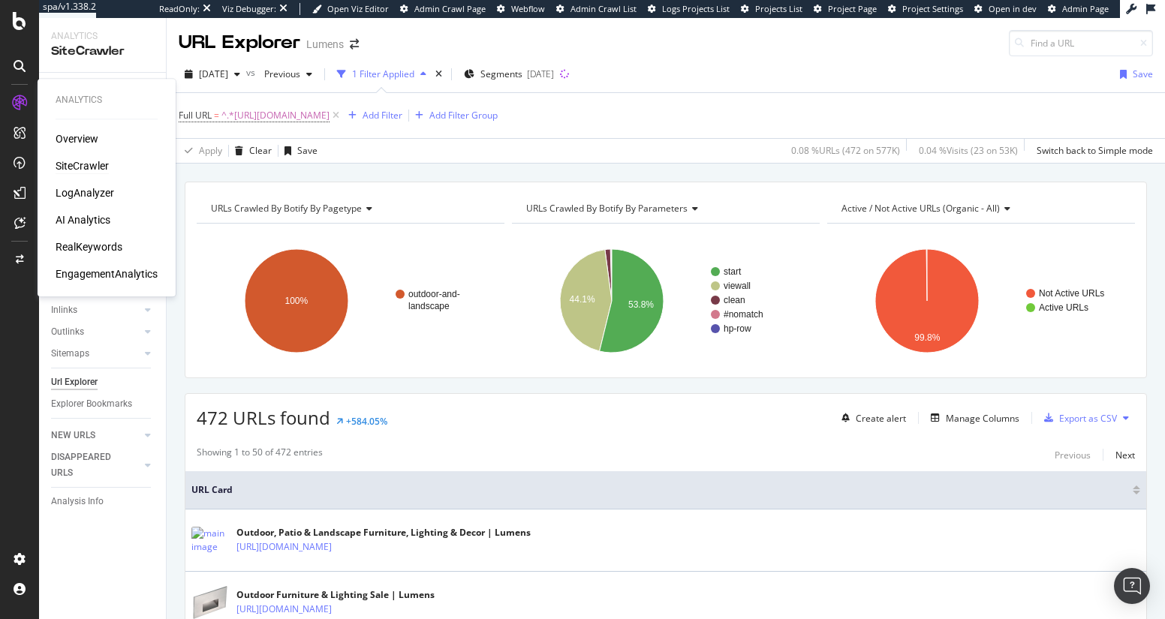
click at [92, 163] on div "SiteCrawler" at bounding box center [82, 165] width 53 height 15
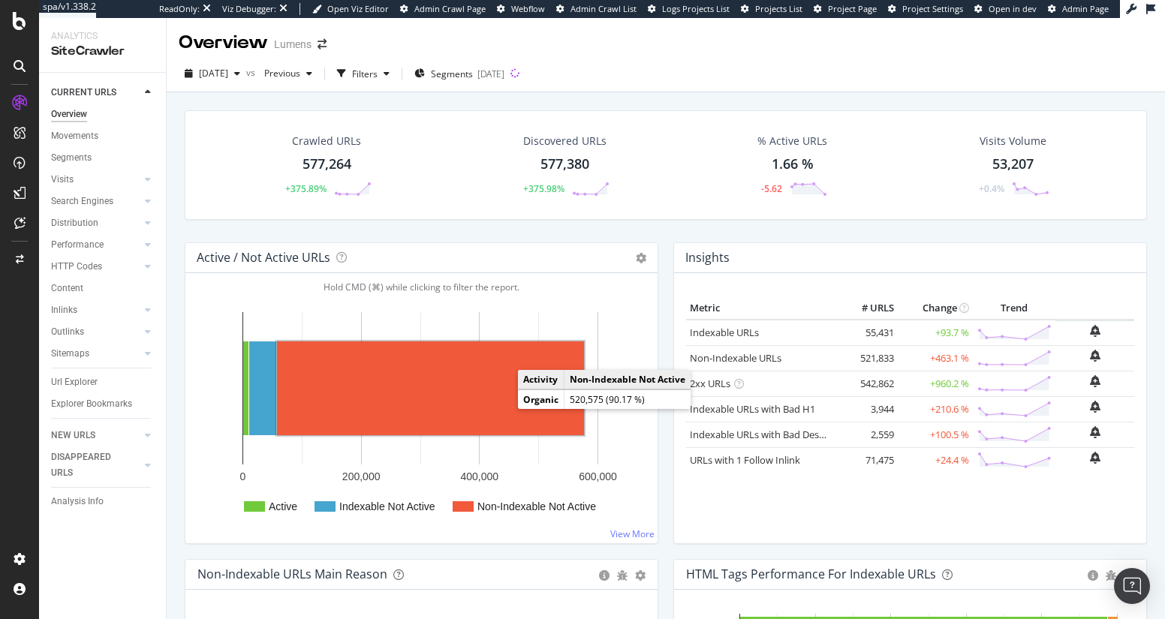
click at [502, 408] on rect "A chart." at bounding box center [430, 388] width 307 height 94
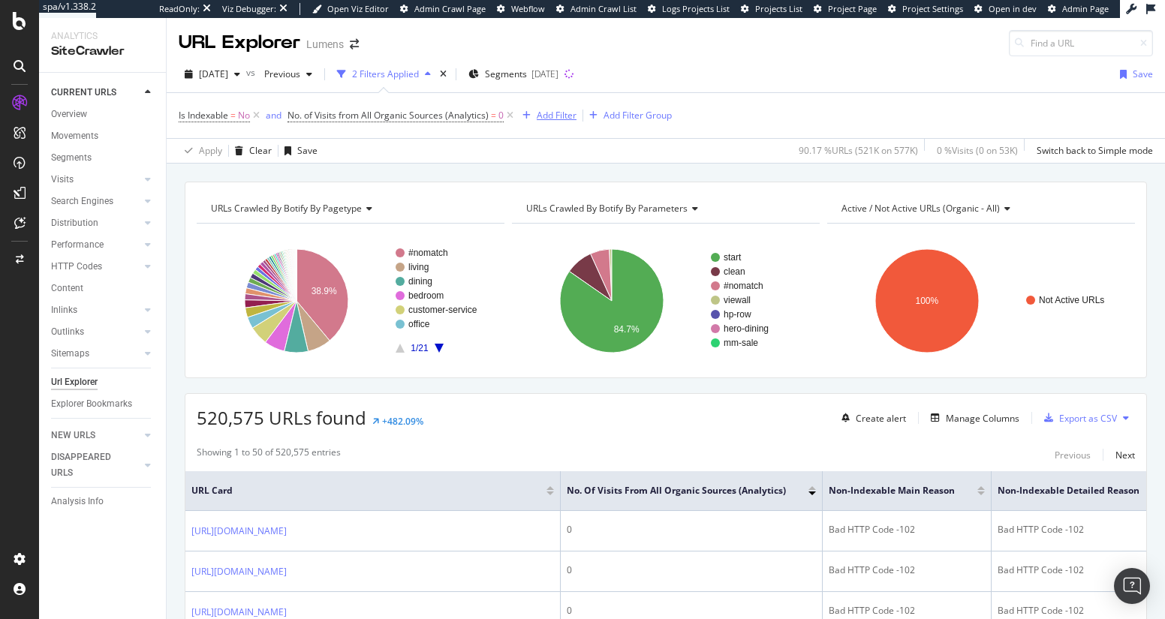
click at [559, 116] on div "Add Filter" at bounding box center [557, 115] width 40 height 13
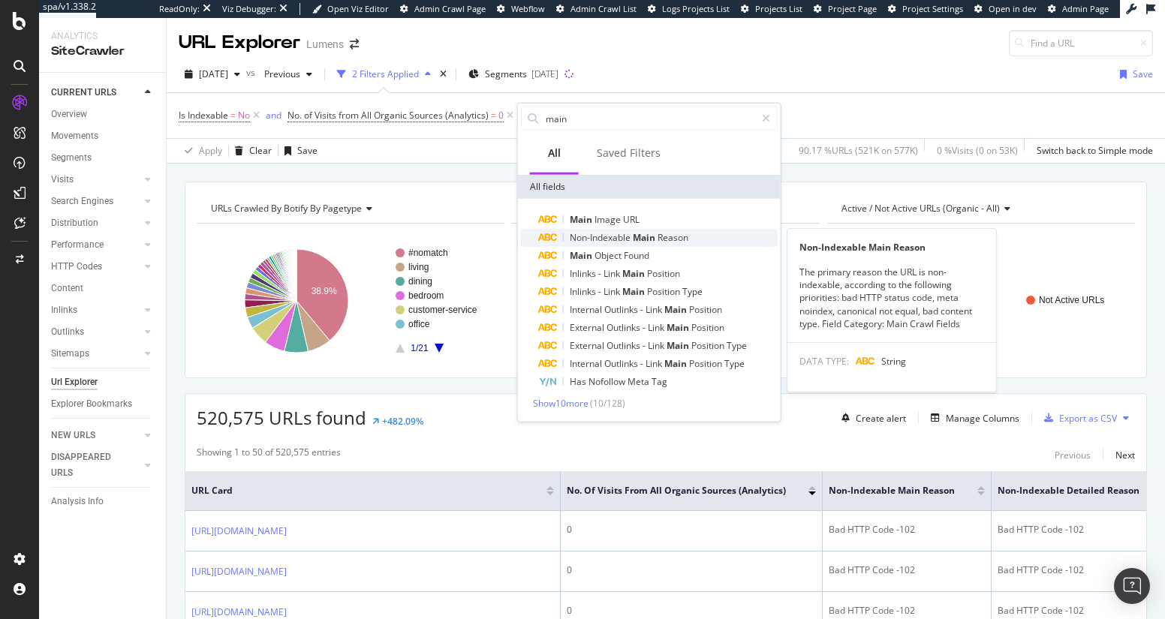
type input "main"
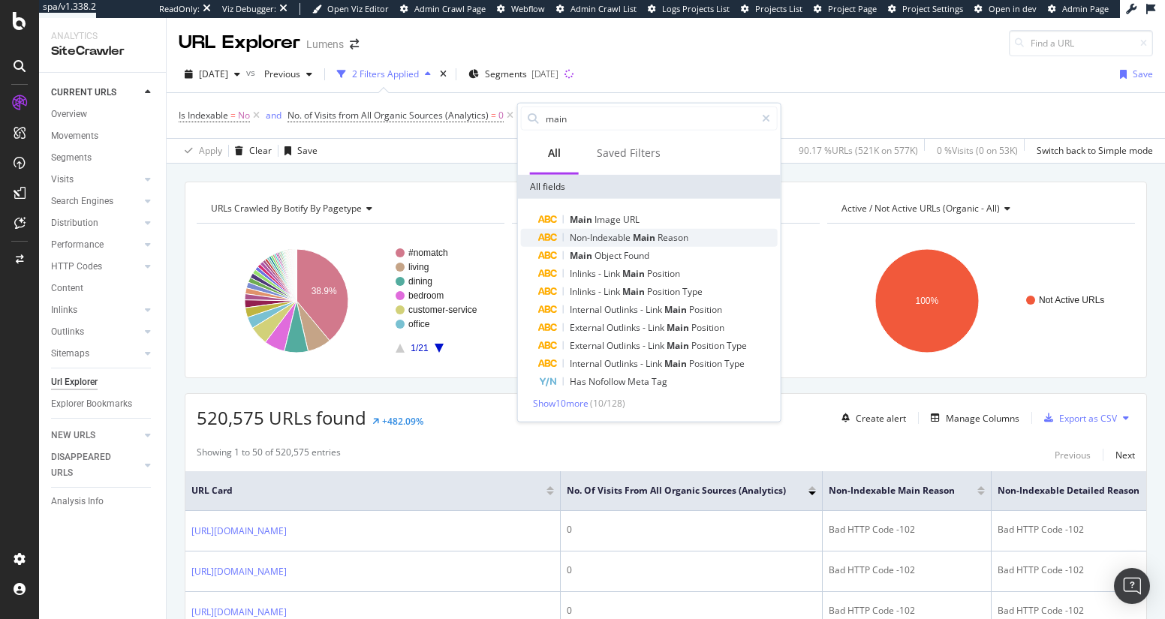
click at [598, 239] on span "Non-Indexable" at bounding box center [601, 237] width 63 height 13
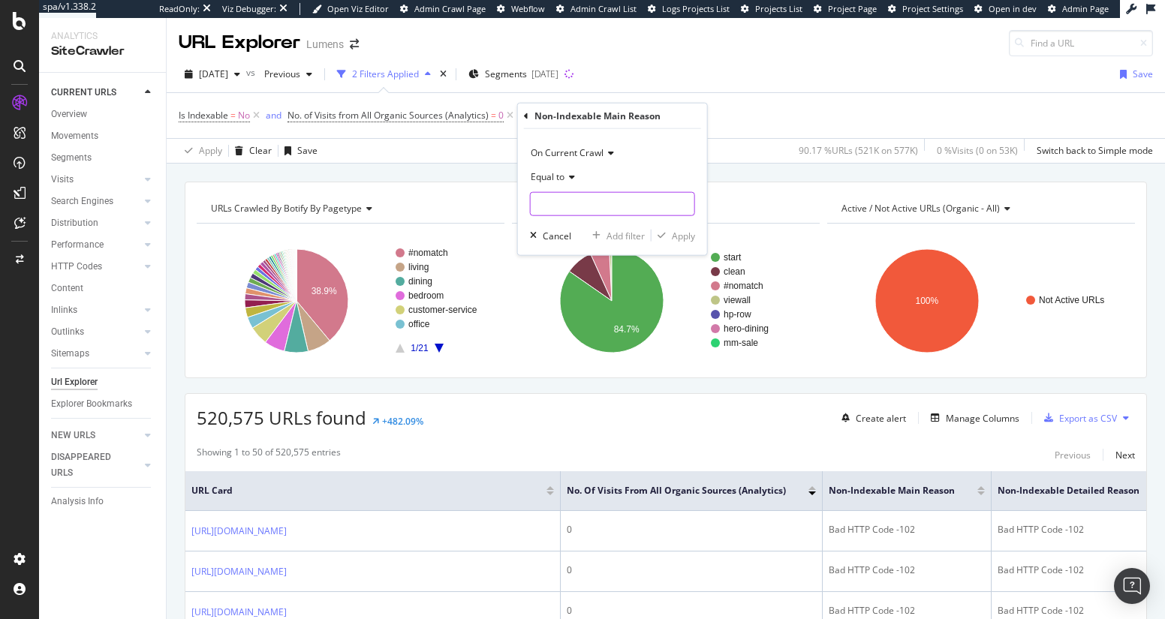
click at [569, 194] on input "text" at bounding box center [613, 204] width 164 height 24
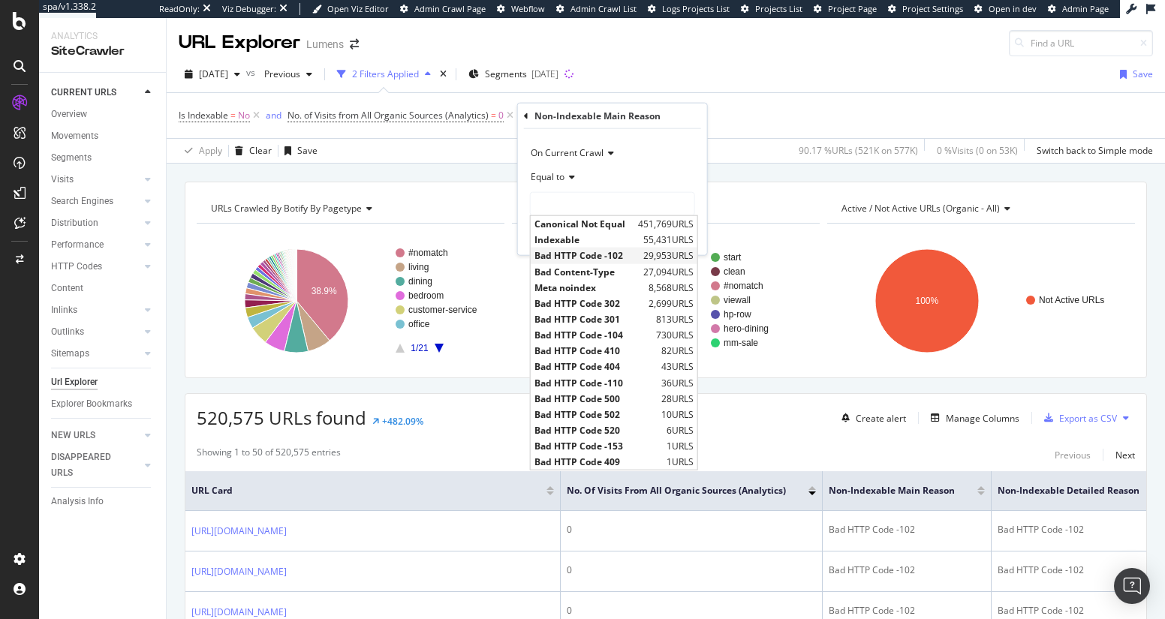
click at [602, 255] on span "Bad HTTP Code -102" at bounding box center [586, 255] width 105 height 13
type input "Bad HTTP Code -102"
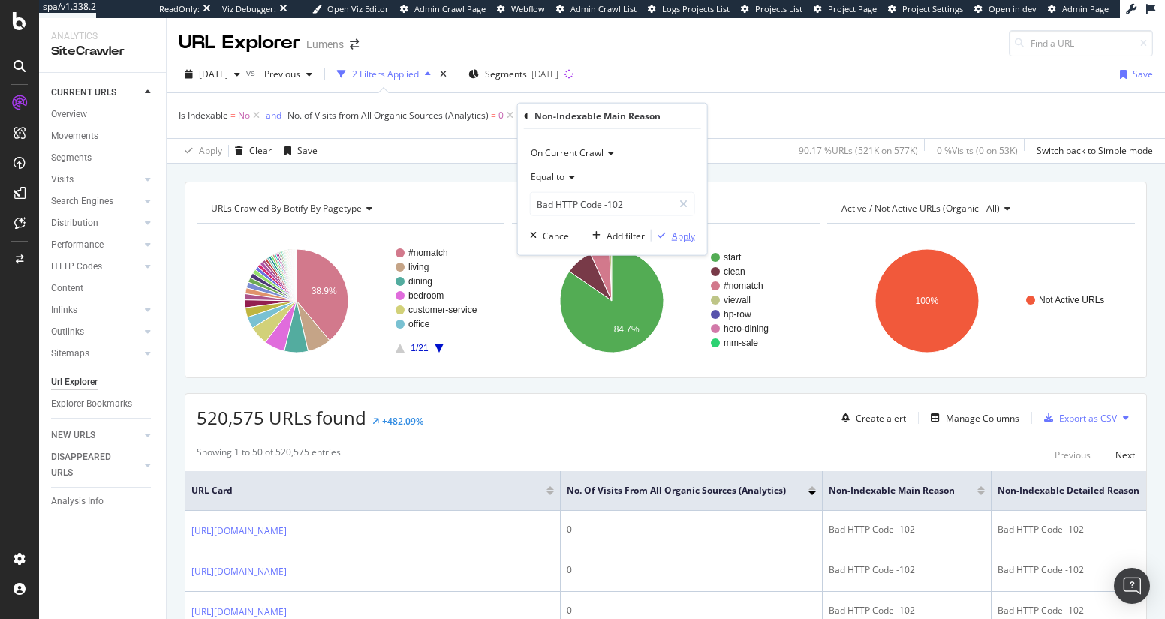
click at [687, 230] on div "Apply" at bounding box center [683, 235] width 23 height 13
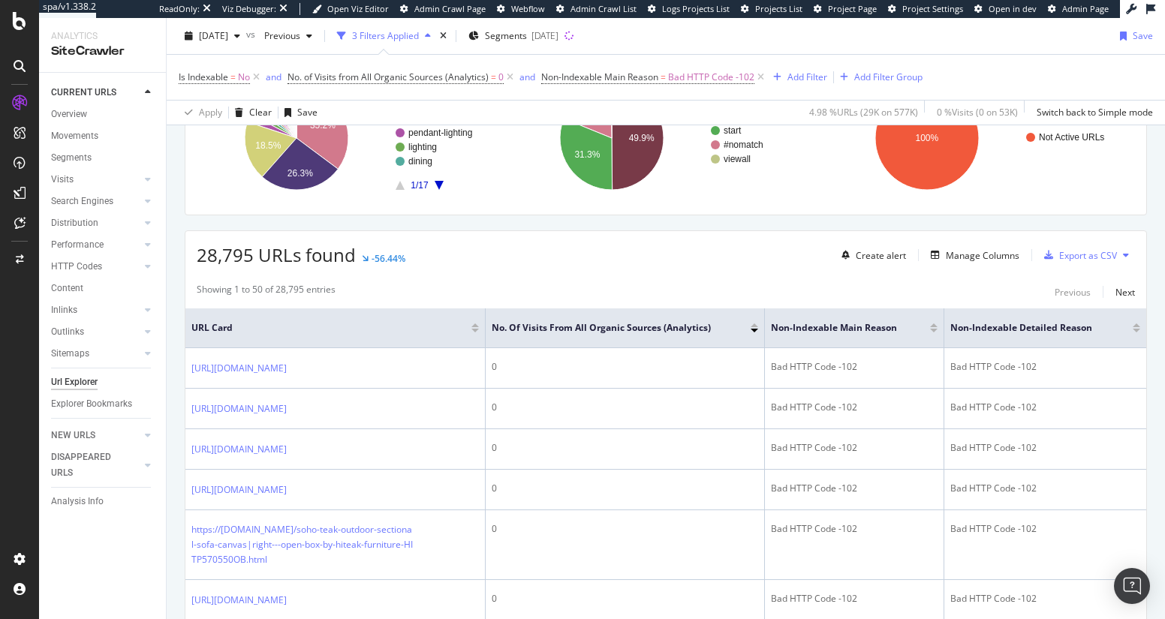
scroll to position [183, 0]
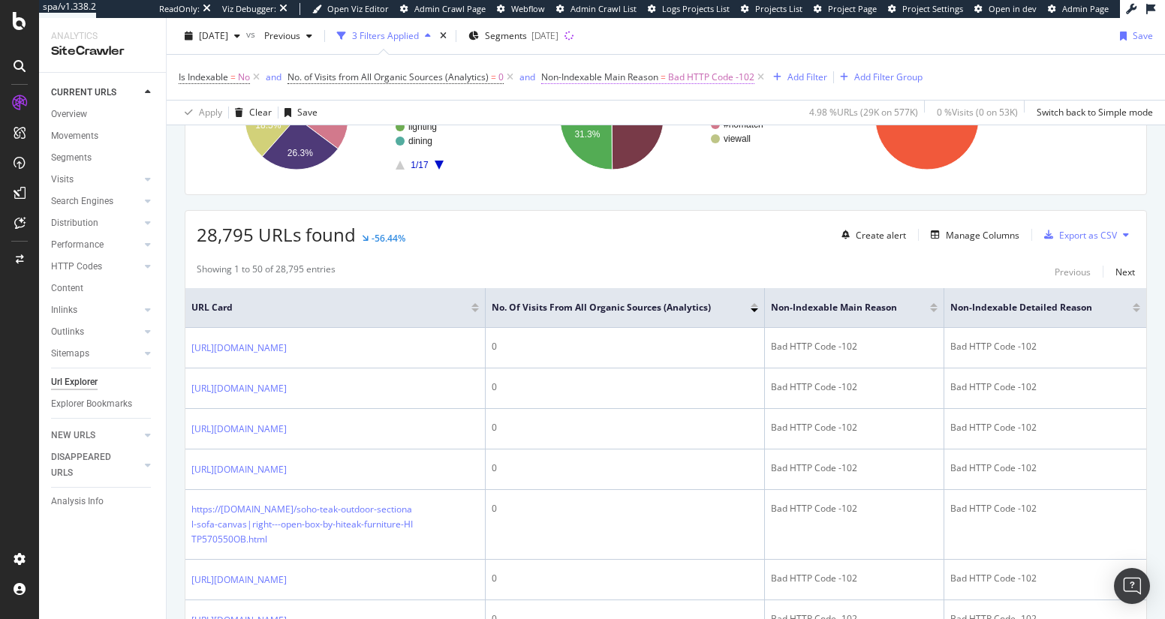
click at [694, 74] on span "Bad HTTP Code -102" at bounding box center [711, 77] width 86 height 21
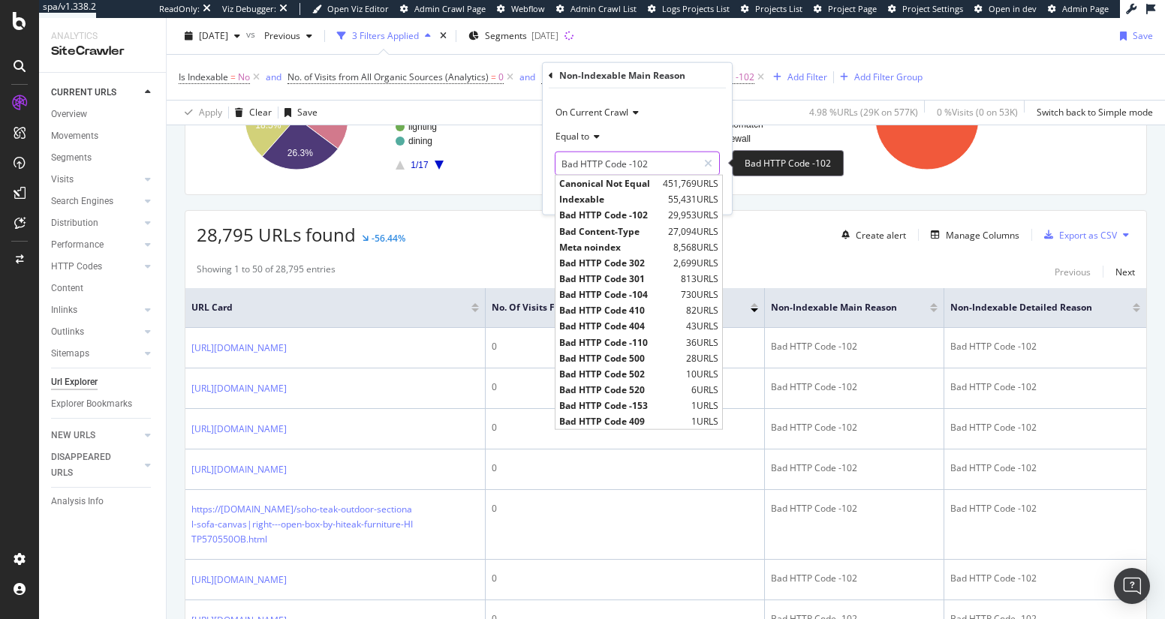
click at [662, 168] on input "Bad HTTP Code -102" at bounding box center [626, 164] width 142 height 24
click at [615, 245] on span "Meta noindex" at bounding box center [614, 246] width 110 height 13
type input "Meta noindex"
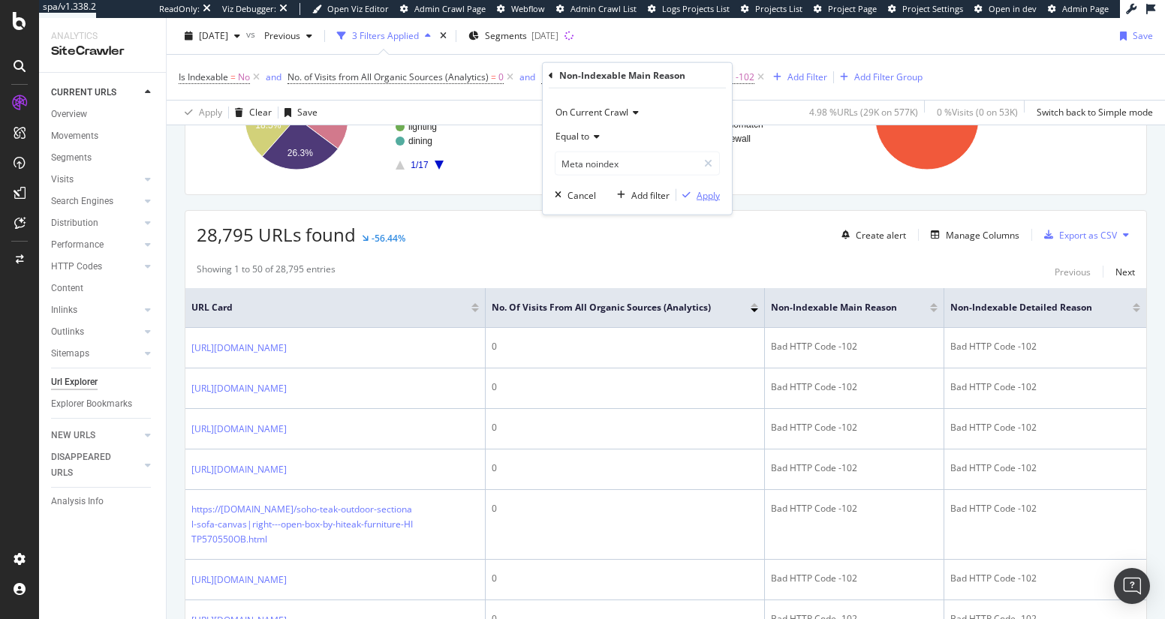
click at [706, 191] on div "Apply" at bounding box center [707, 194] width 23 height 13
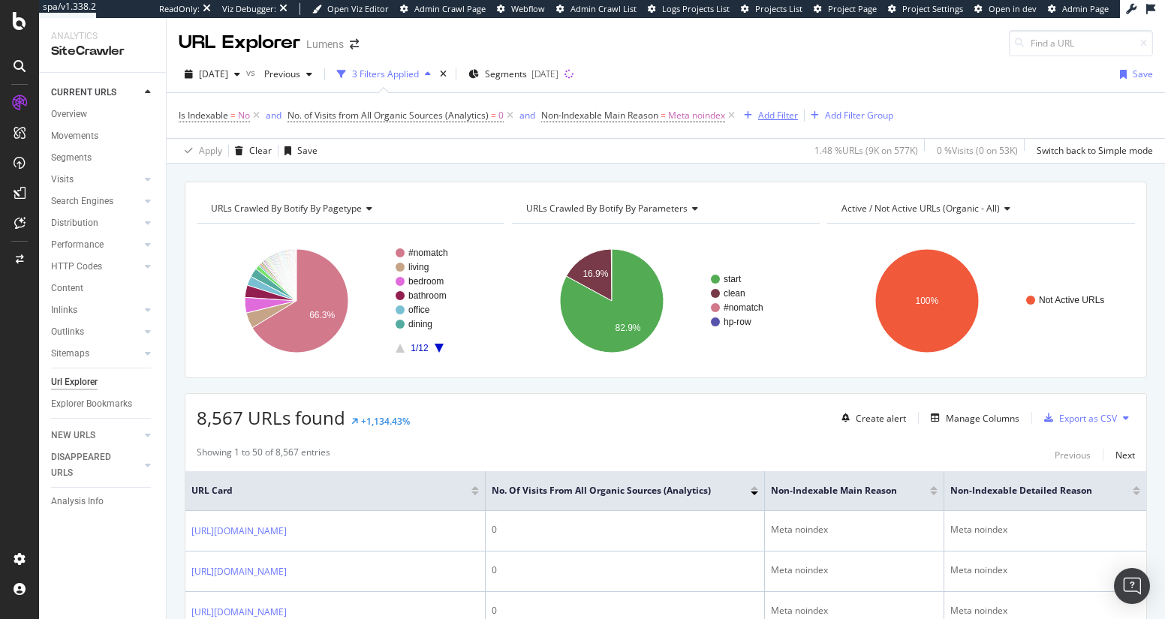
click at [775, 118] on div "Add Filter" at bounding box center [778, 115] width 40 height 13
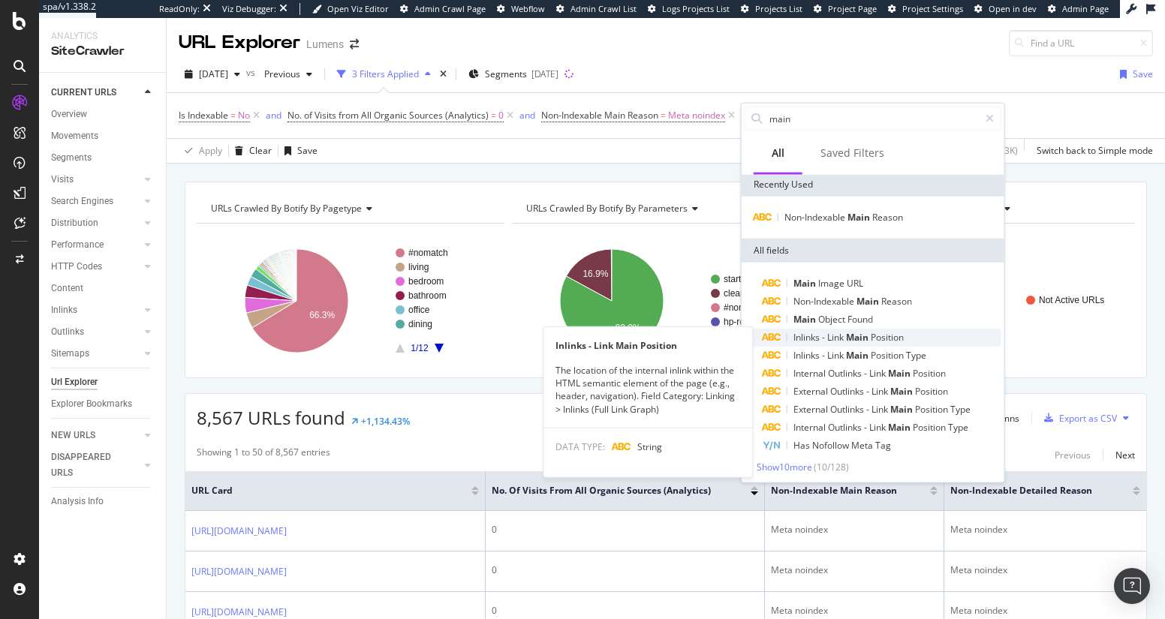
scroll to position [5, 0]
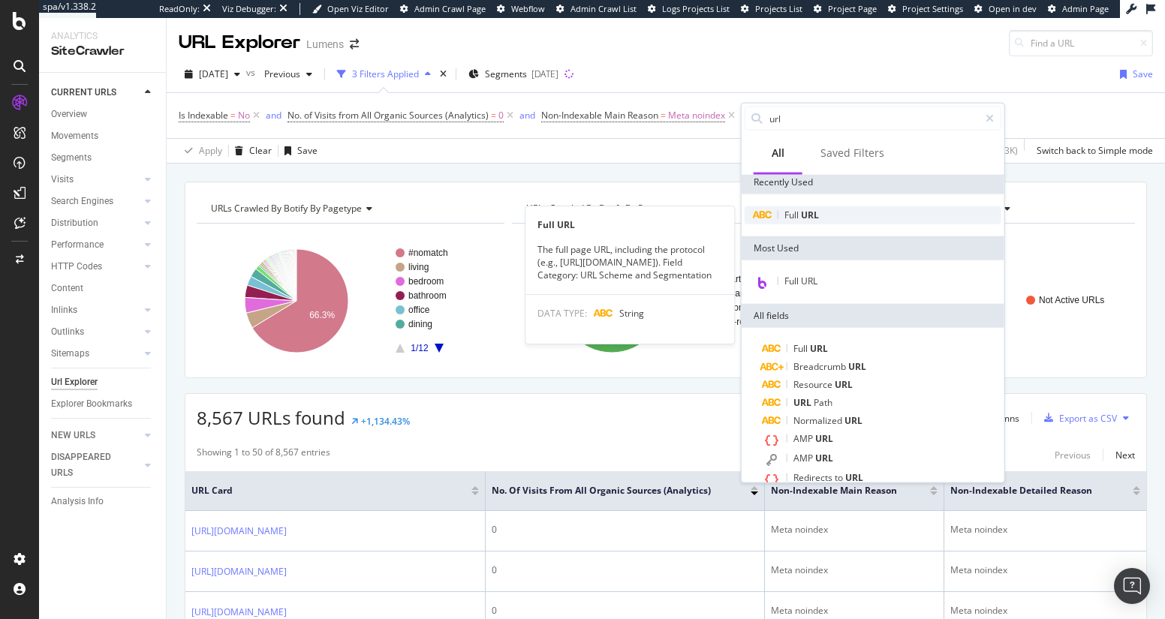
type input "url"
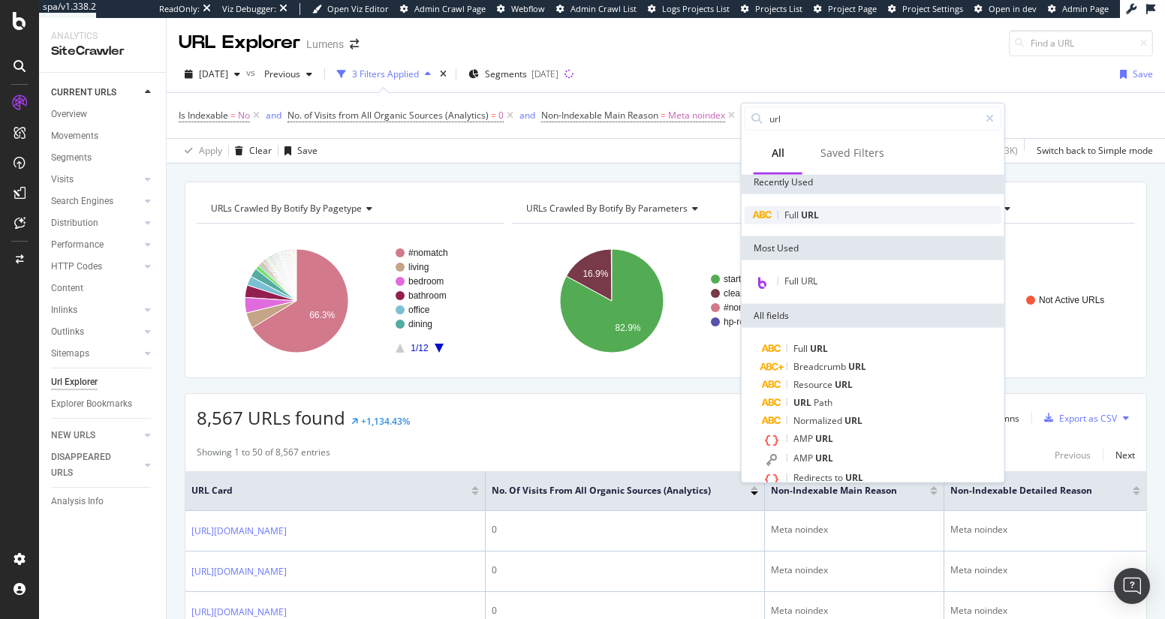
click at [828, 216] on div "Full URL" at bounding box center [873, 215] width 257 height 18
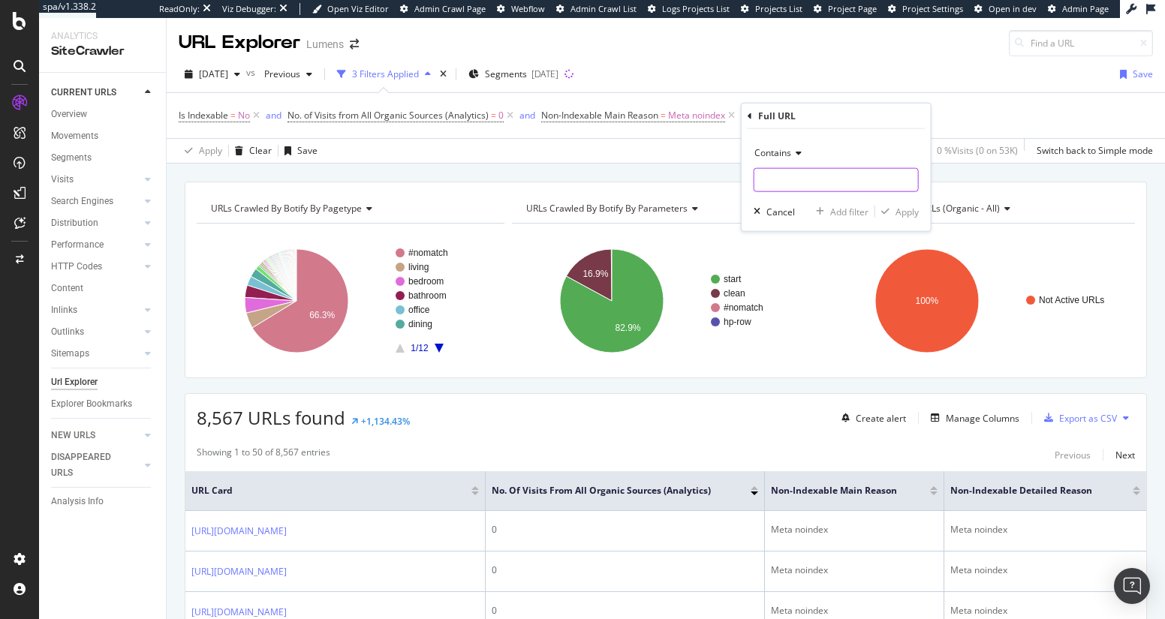
click at [812, 182] on input "text" at bounding box center [836, 180] width 164 height 24
type input "+"
click at [913, 211] on div "Apply" at bounding box center [906, 211] width 23 height 13
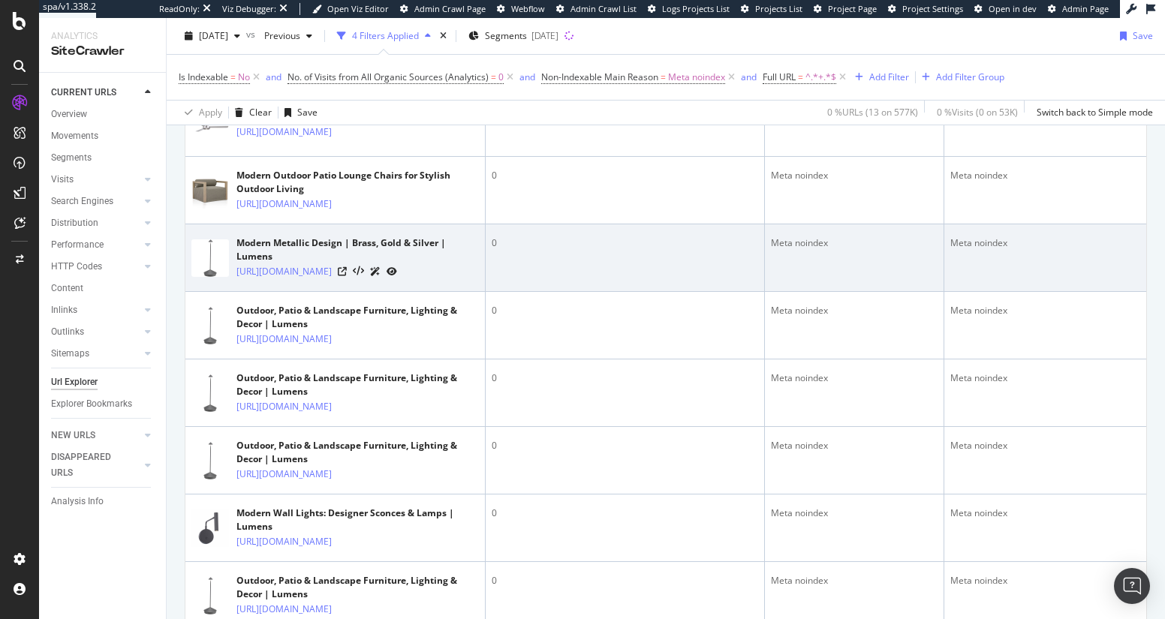
scroll to position [550, 0]
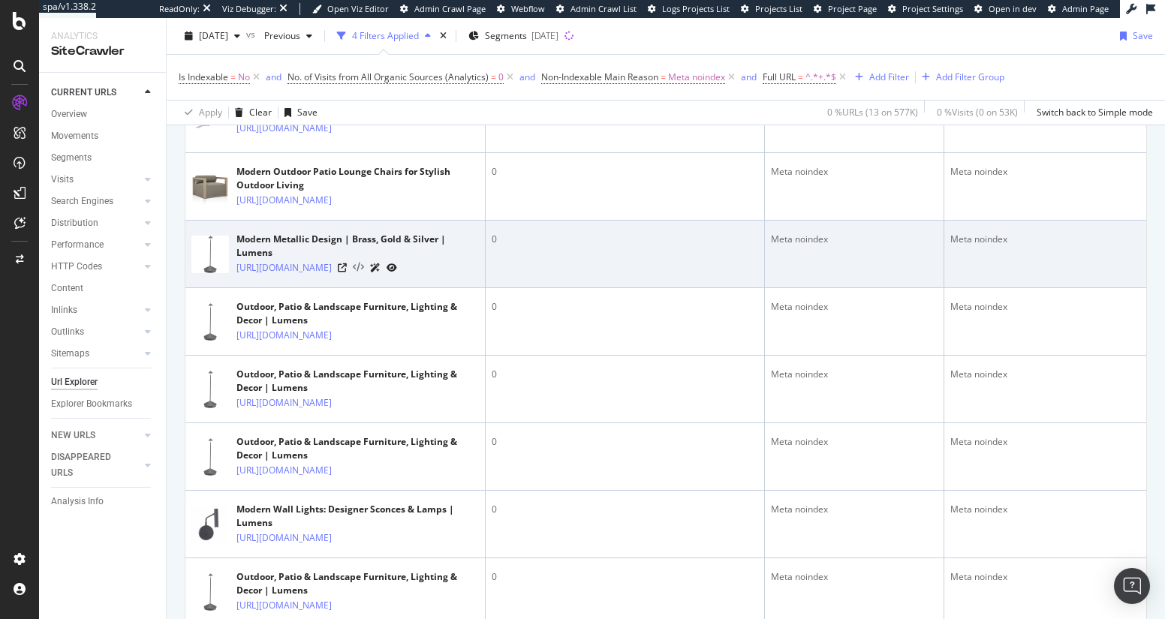
click at [364, 273] on icon at bounding box center [358, 268] width 11 height 11
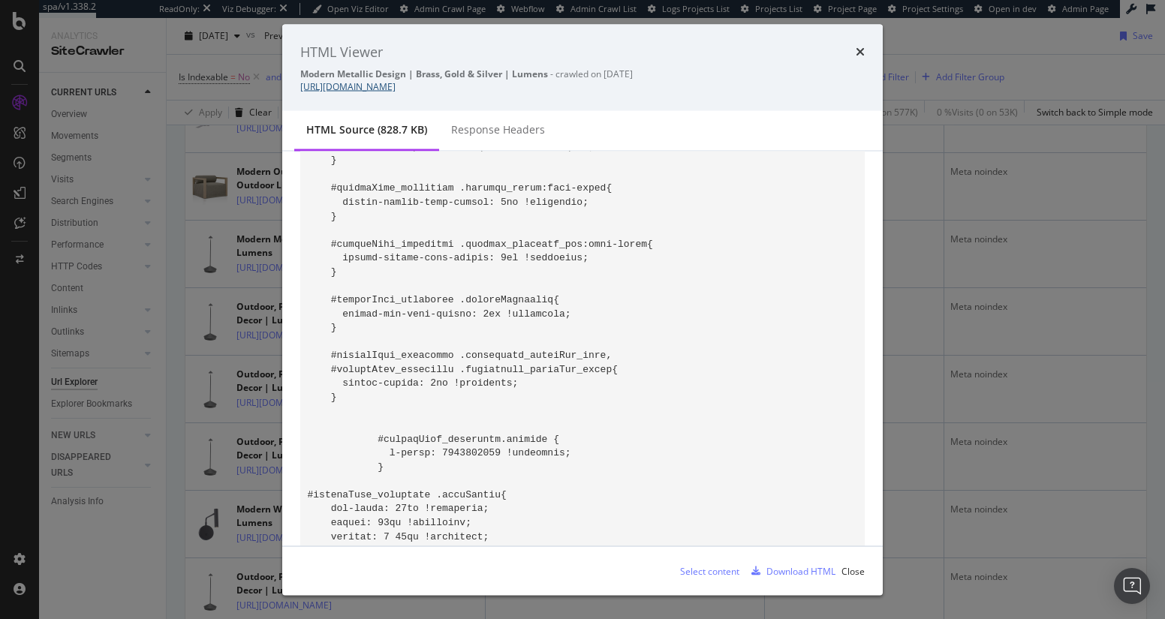
scroll to position [9386, 0]
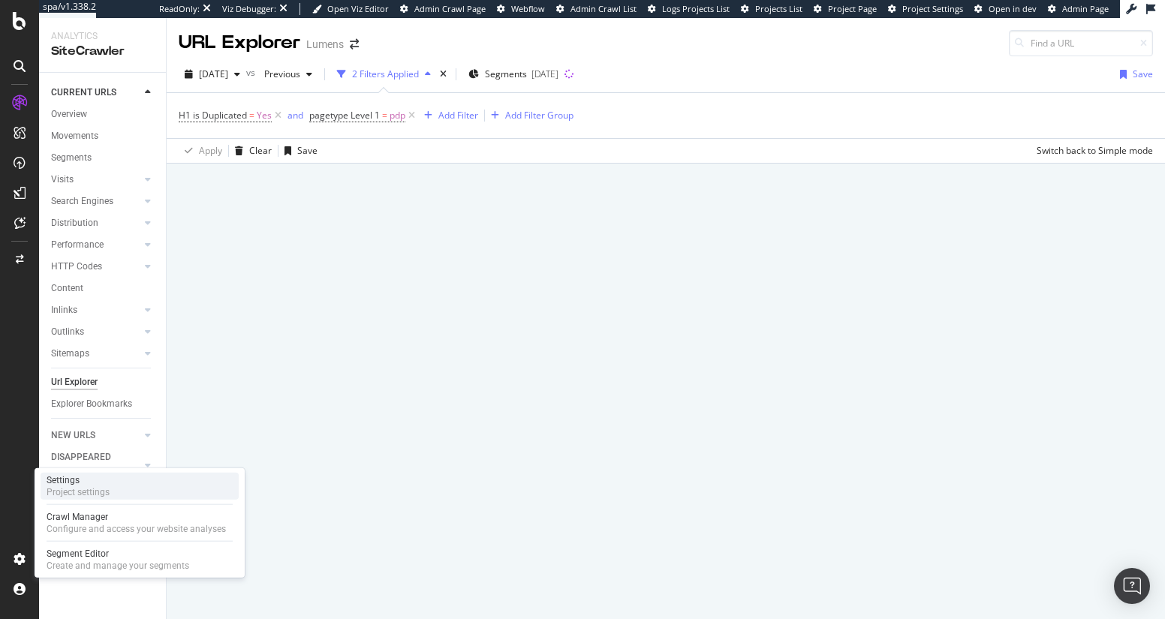
click at [113, 474] on div "Settings Project settings" at bounding box center [140, 486] width 198 height 27
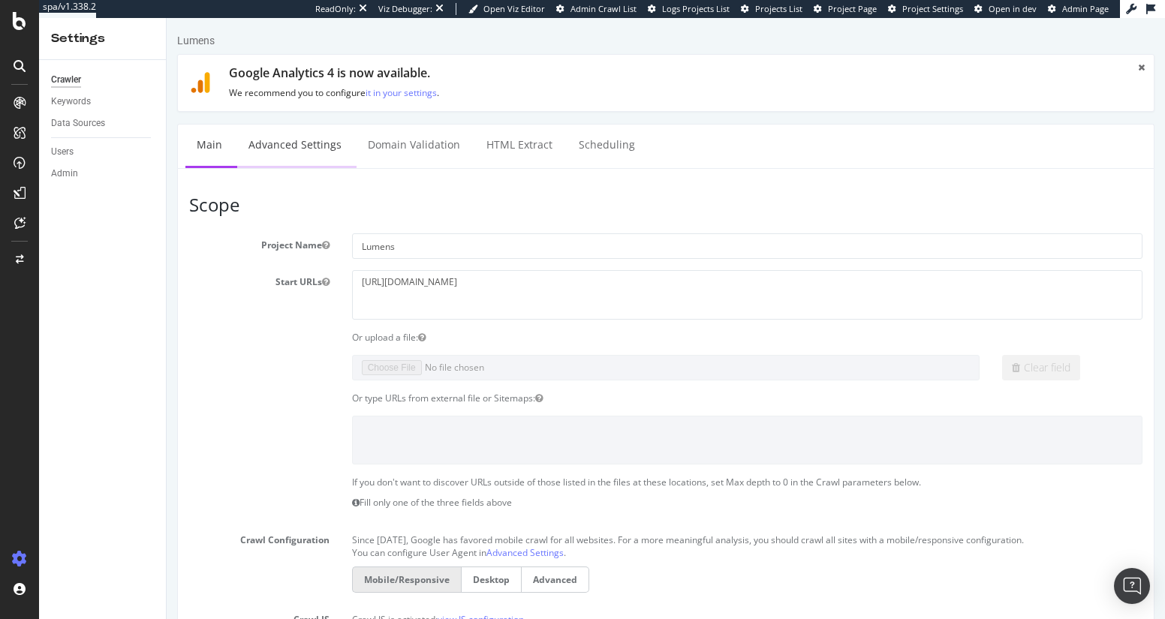
click at [321, 140] on link "Advanced Settings" at bounding box center [295, 145] width 116 height 41
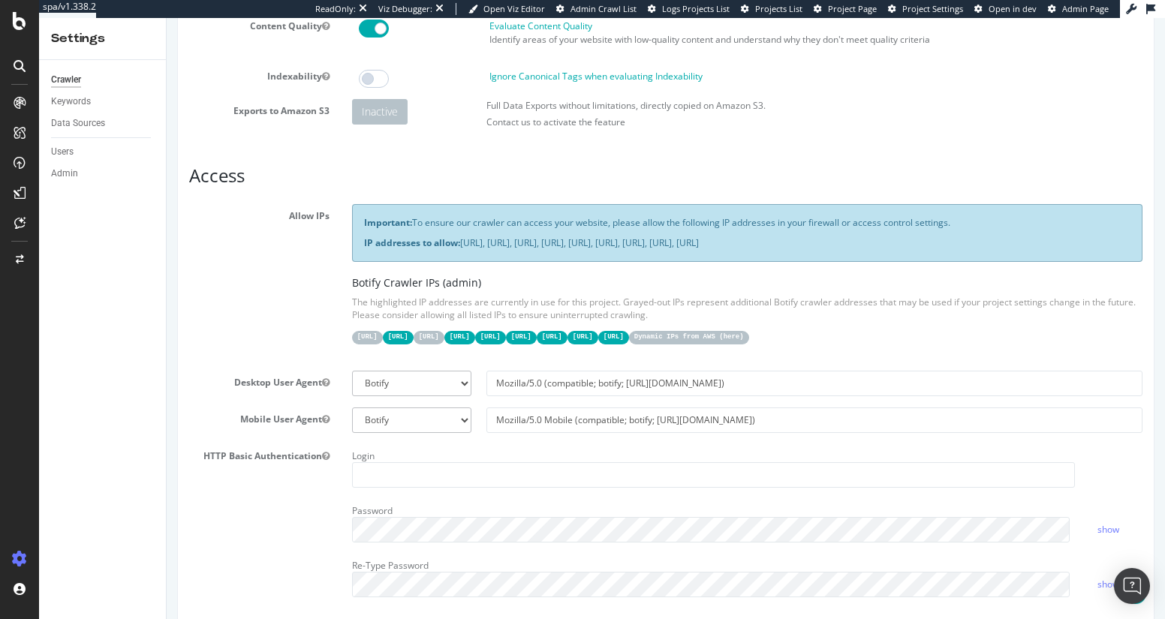
scroll to position [197, 0]
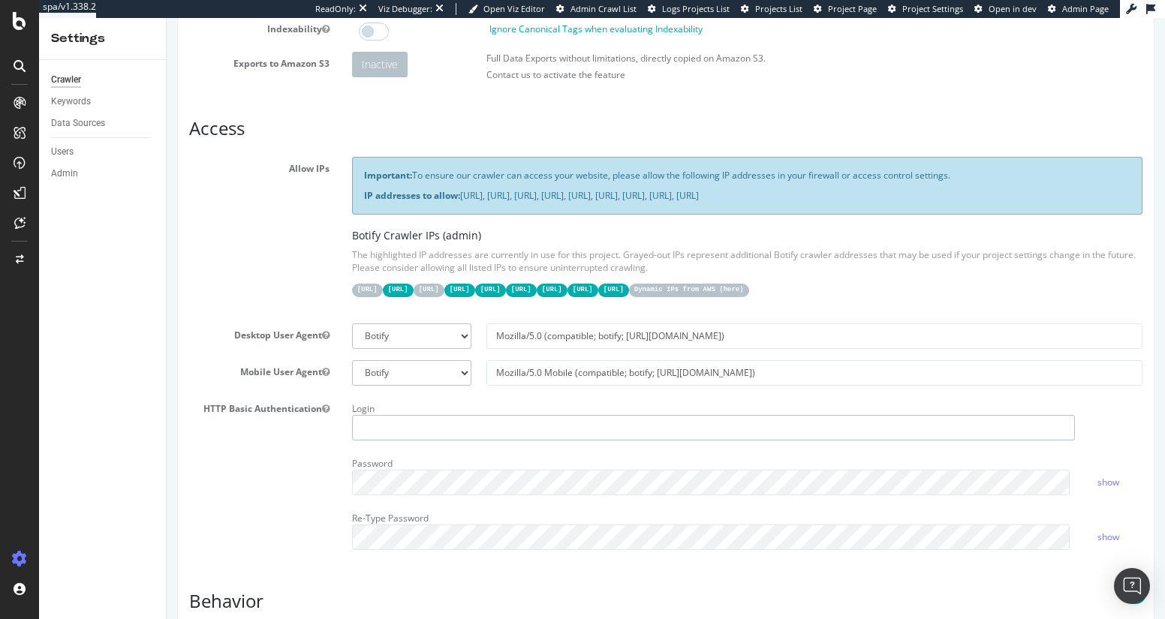
click at [790, 436] on input "text" at bounding box center [713, 428] width 723 height 26
click at [833, 400] on div "Login" at bounding box center [713, 419] width 745 height 44
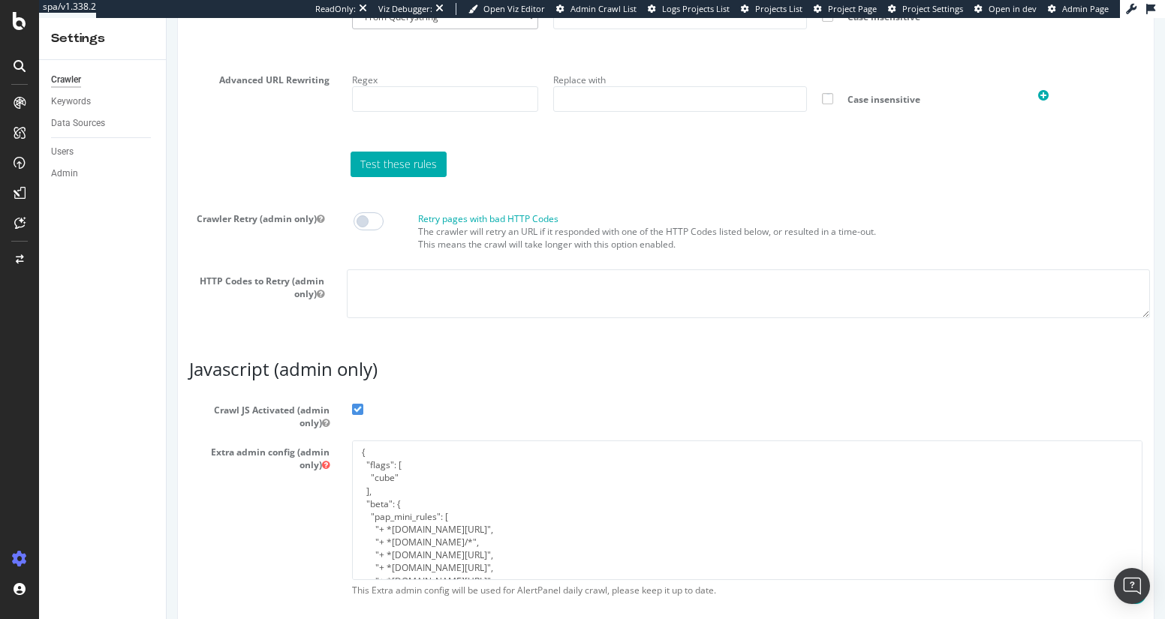
scroll to position [1228, 0]
